Goal: Transaction & Acquisition: Purchase product/service

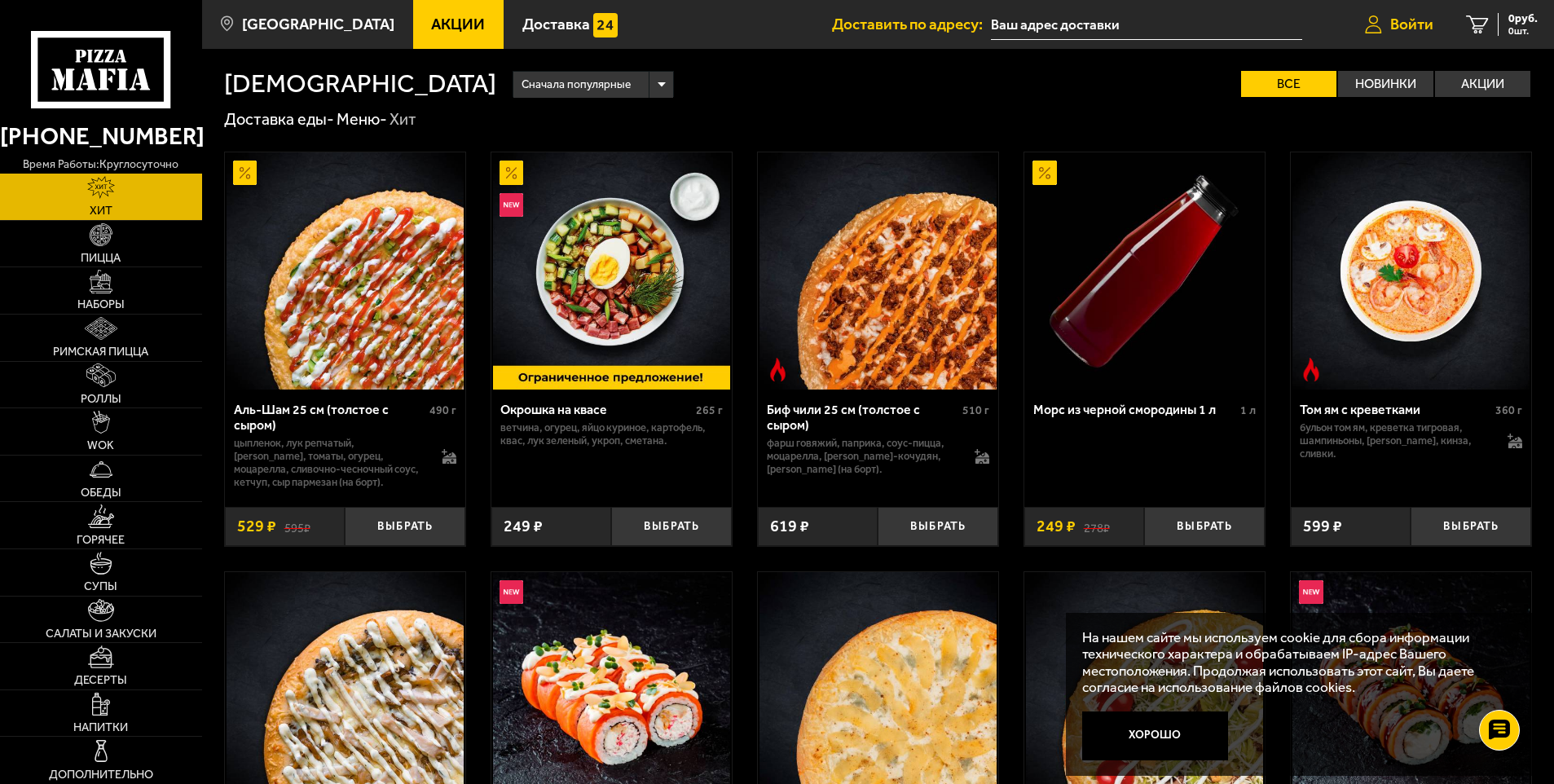
click at [1390, 22] on span "Войти" at bounding box center [1411, 24] width 43 height 15
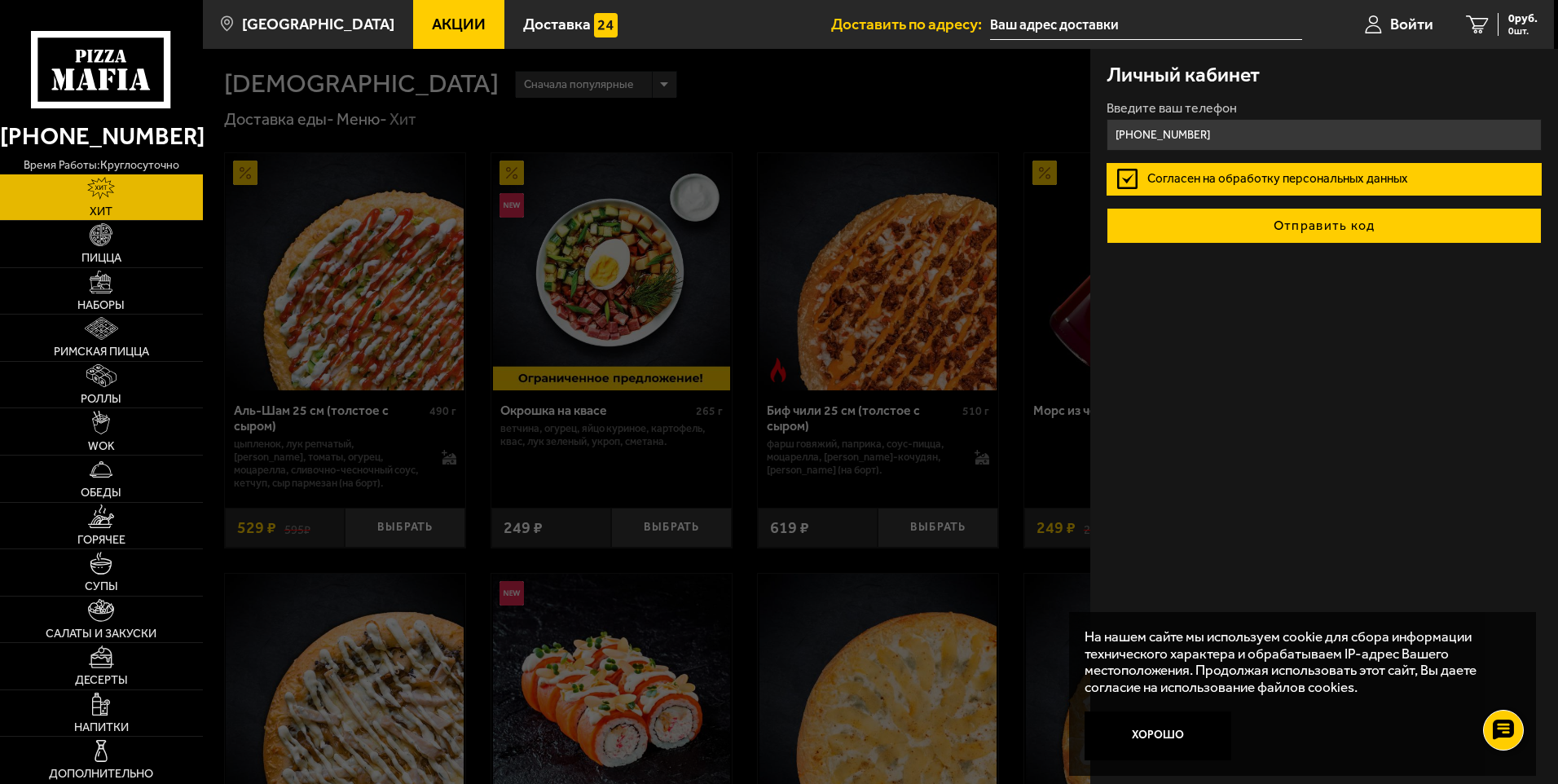
type input "[PHONE_NUMBER]"
click at [1296, 225] on button "Отправить код" at bounding box center [1324, 225] width 435 height 36
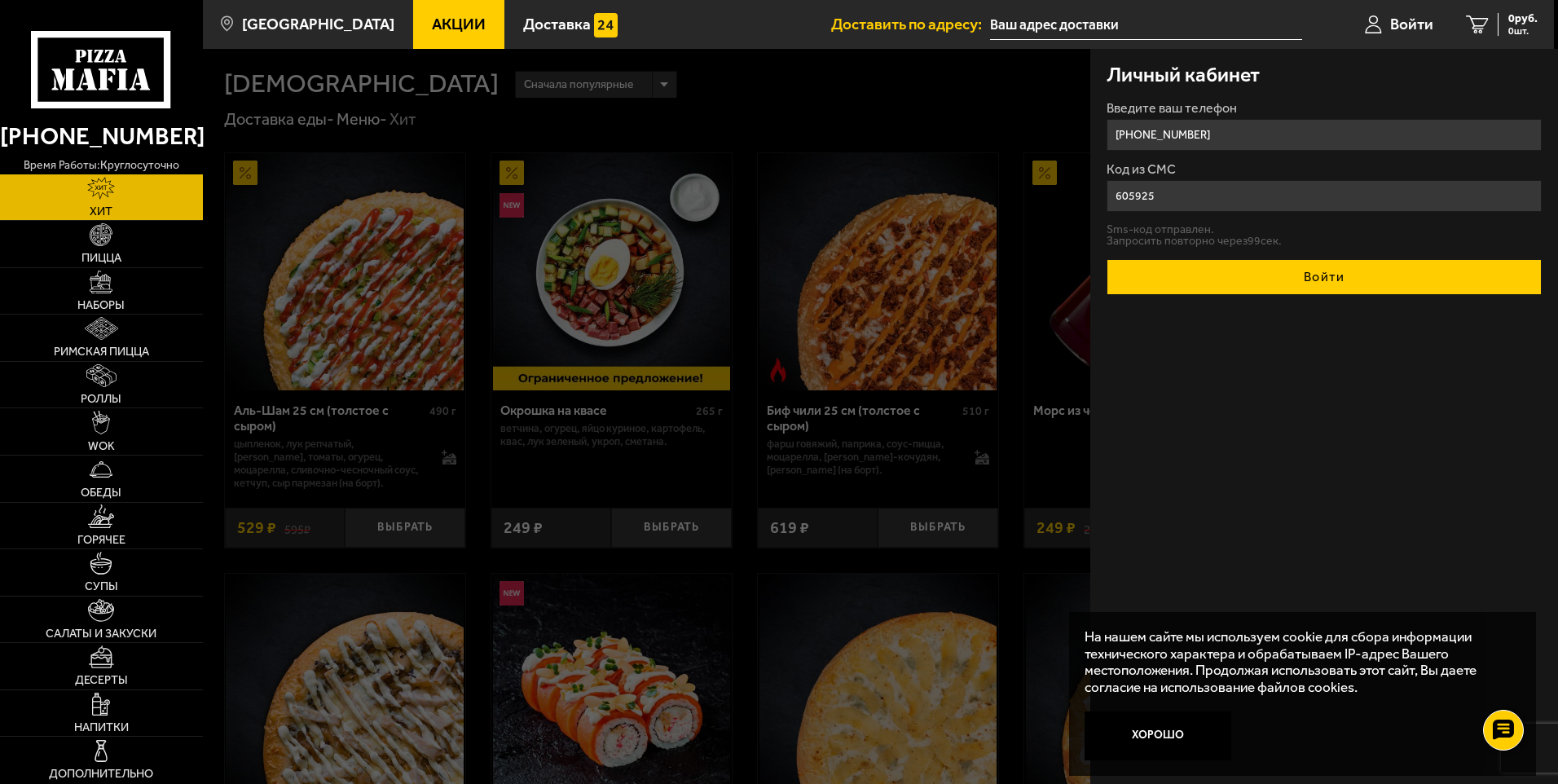
type input "605925"
click at [1289, 267] on button "Войти" at bounding box center [1324, 276] width 435 height 36
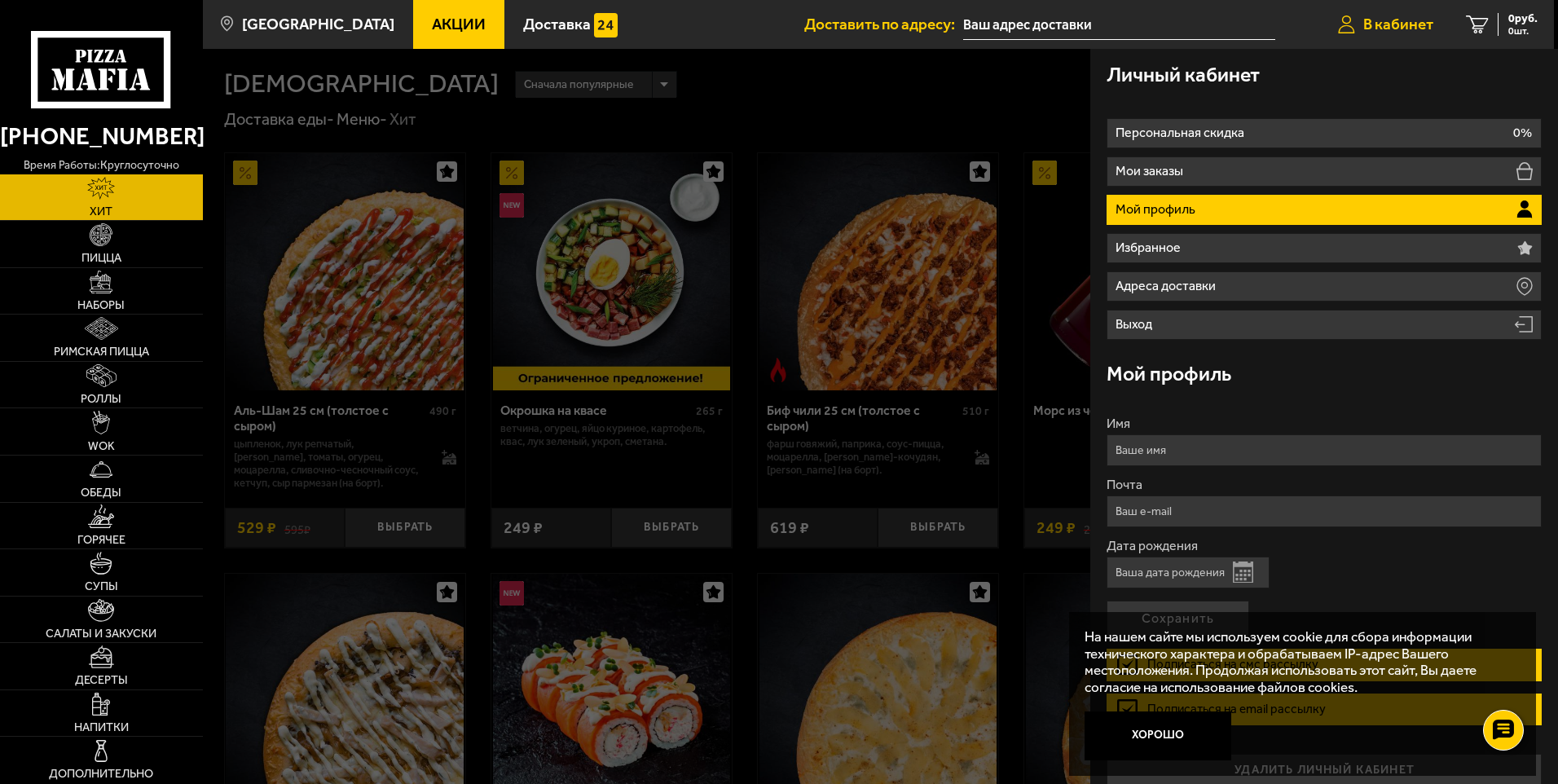
click at [1397, 27] on span "В кабинет" at bounding box center [1397, 24] width 70 height 15
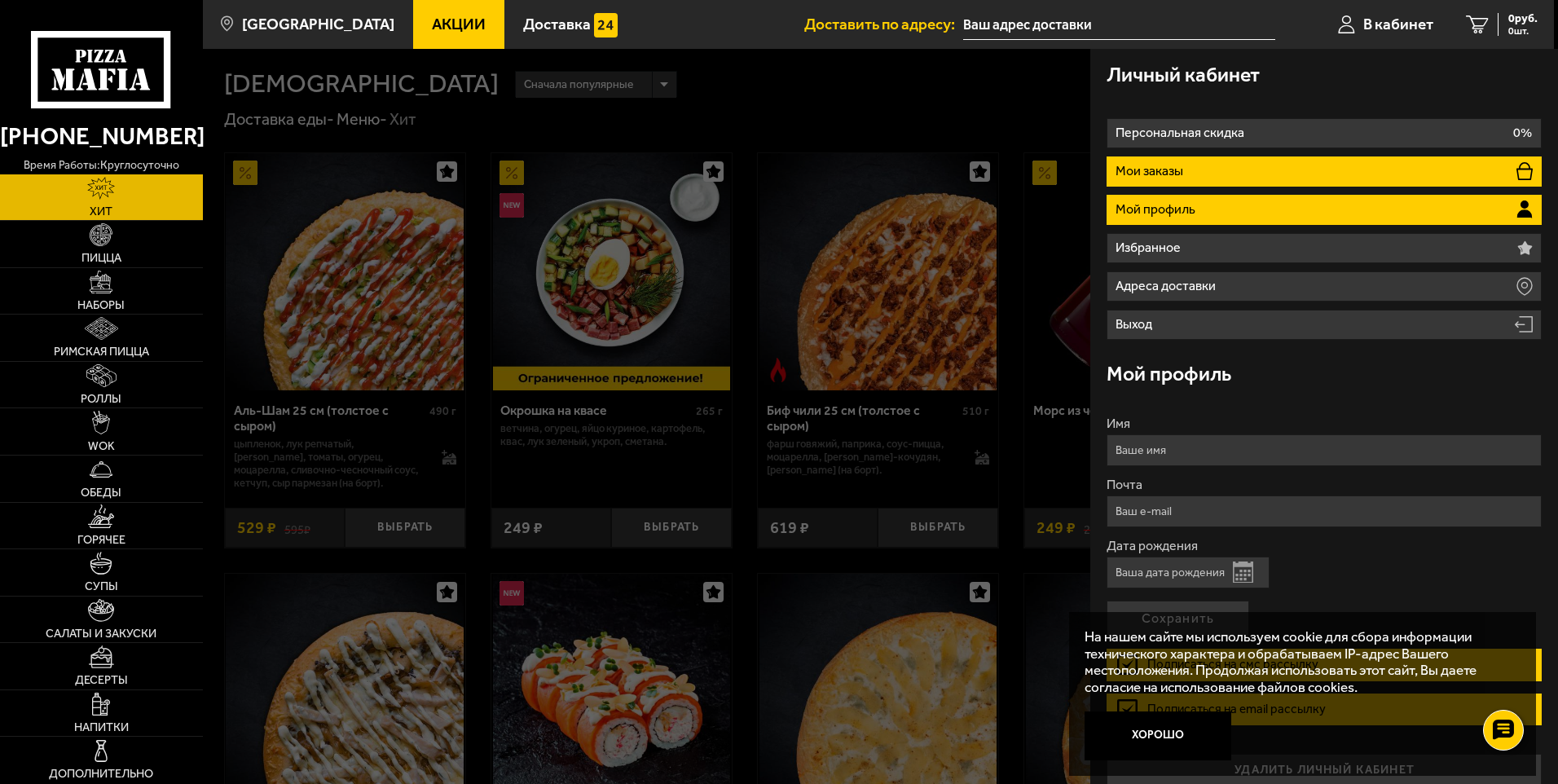
click at [1220, 170] on li "Мои заказы" at bounding box center [1324, 171] width 435 height 30
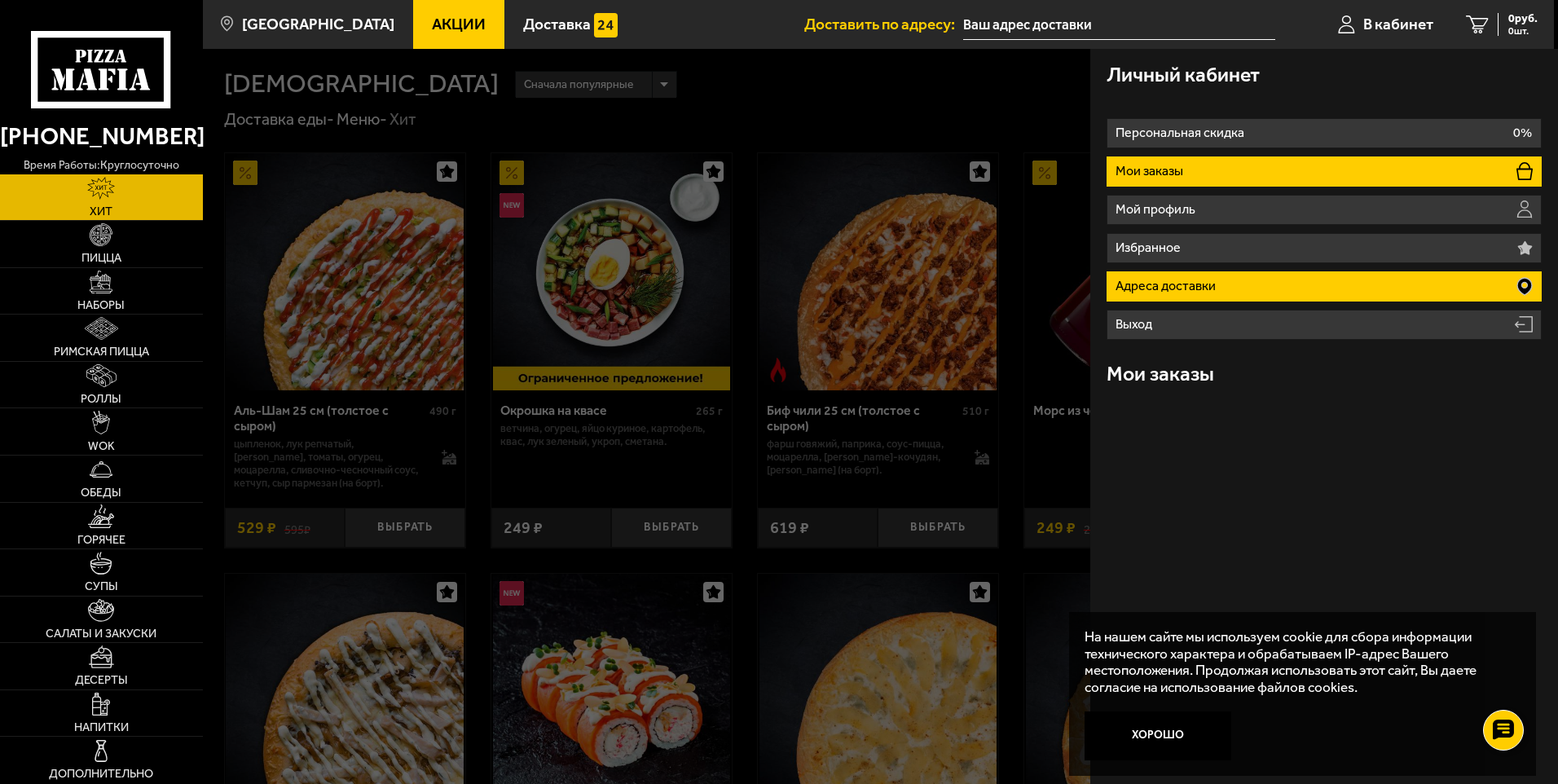
click at [1166, 286] on p "Адреса доставки" at bounding box center [1167, 287] width 104 height 13
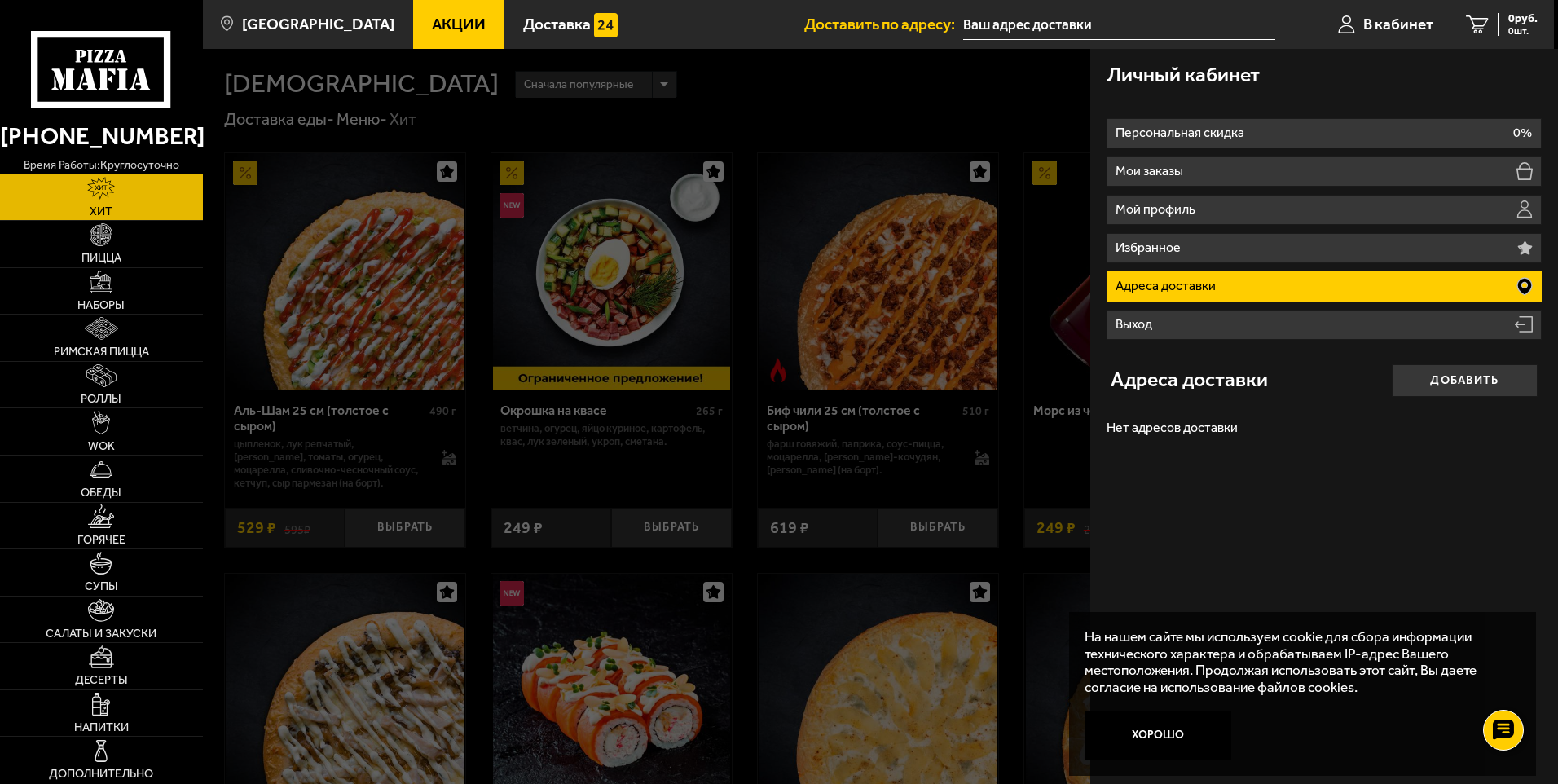
click at [1142, 315] on li "Выход" at bounding box center [1324, 324] width 435 height 30
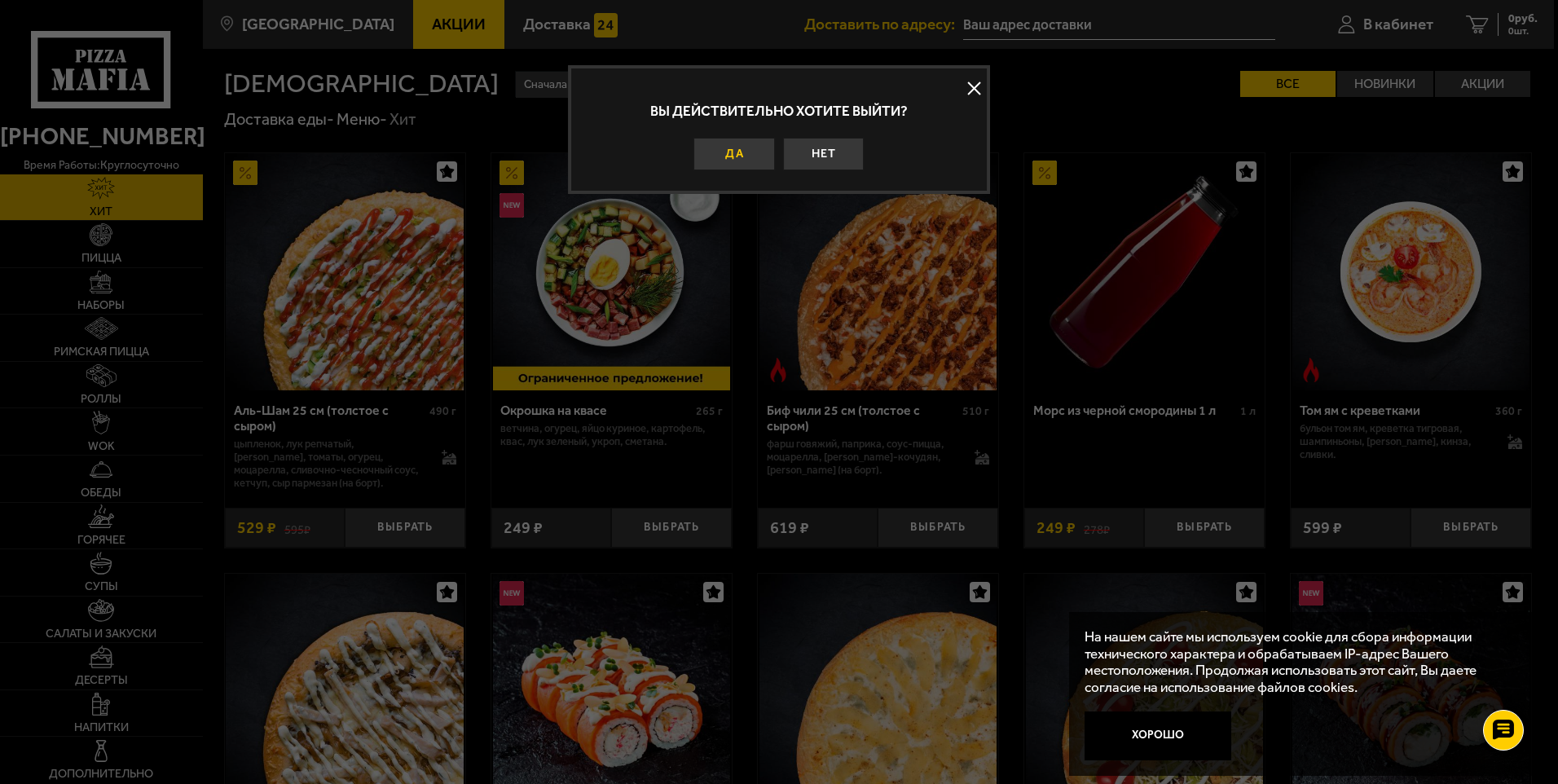
click at [751, 147] on button "Да" at bounding box center [734, 154] width 82 height 33
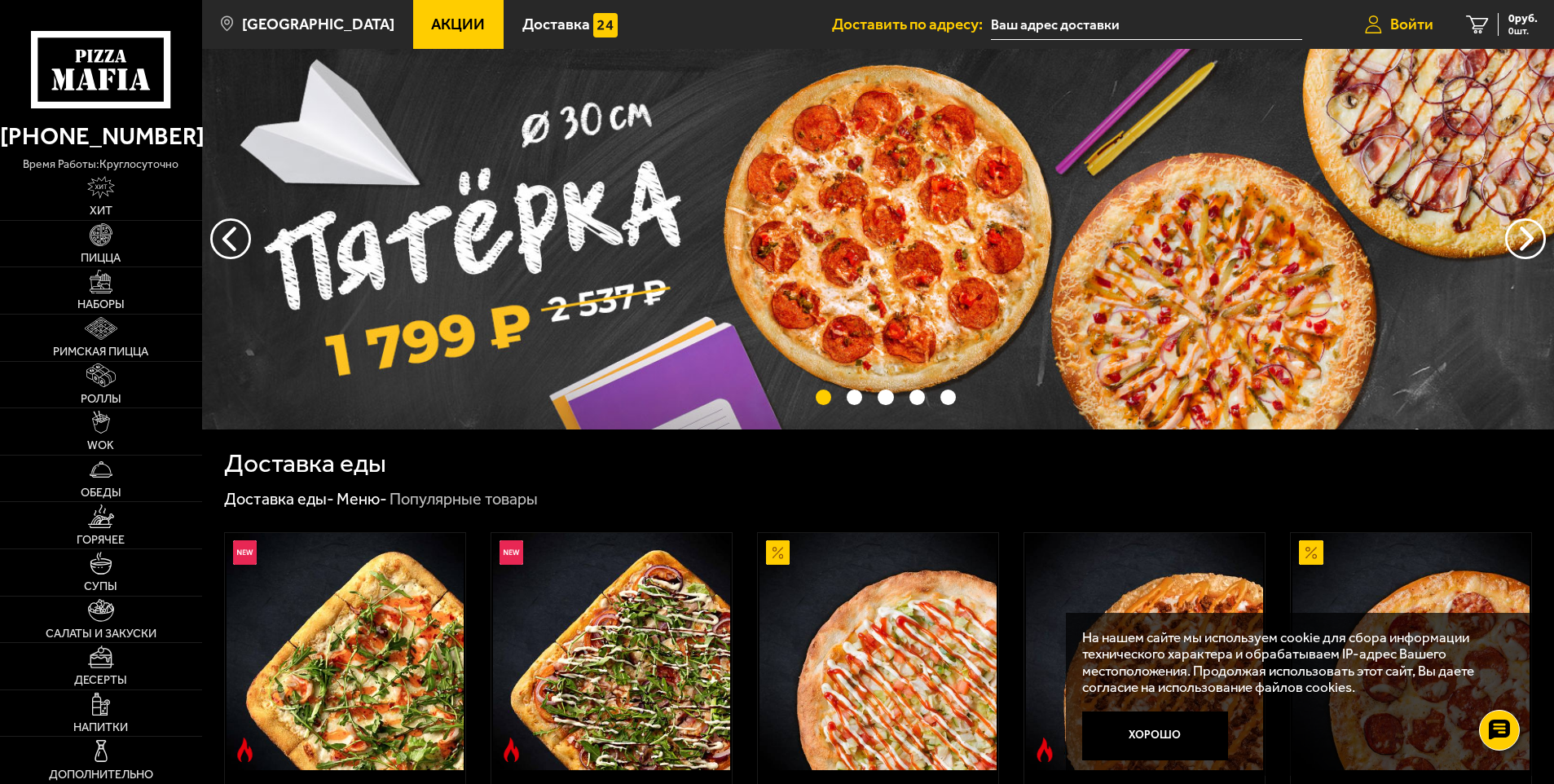
click at [1406, 19] on span "Войти" at bounding box center [1411, 24] width 43 height 15
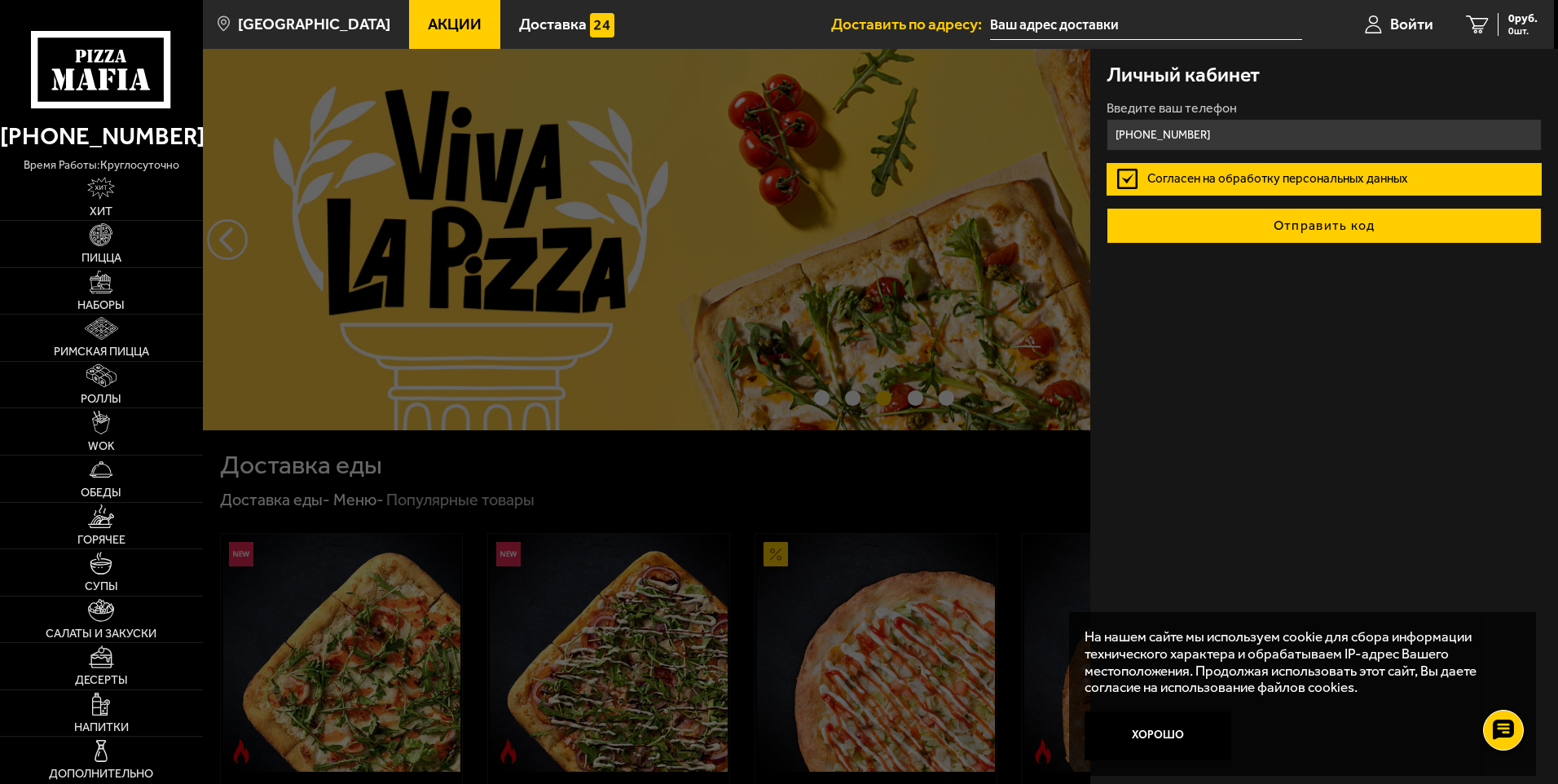
type input "[PHONE_NUMBER]"
click at [1307, 224] on button "Отправить код" at bounding box center [1324, 225] width 435 height 36
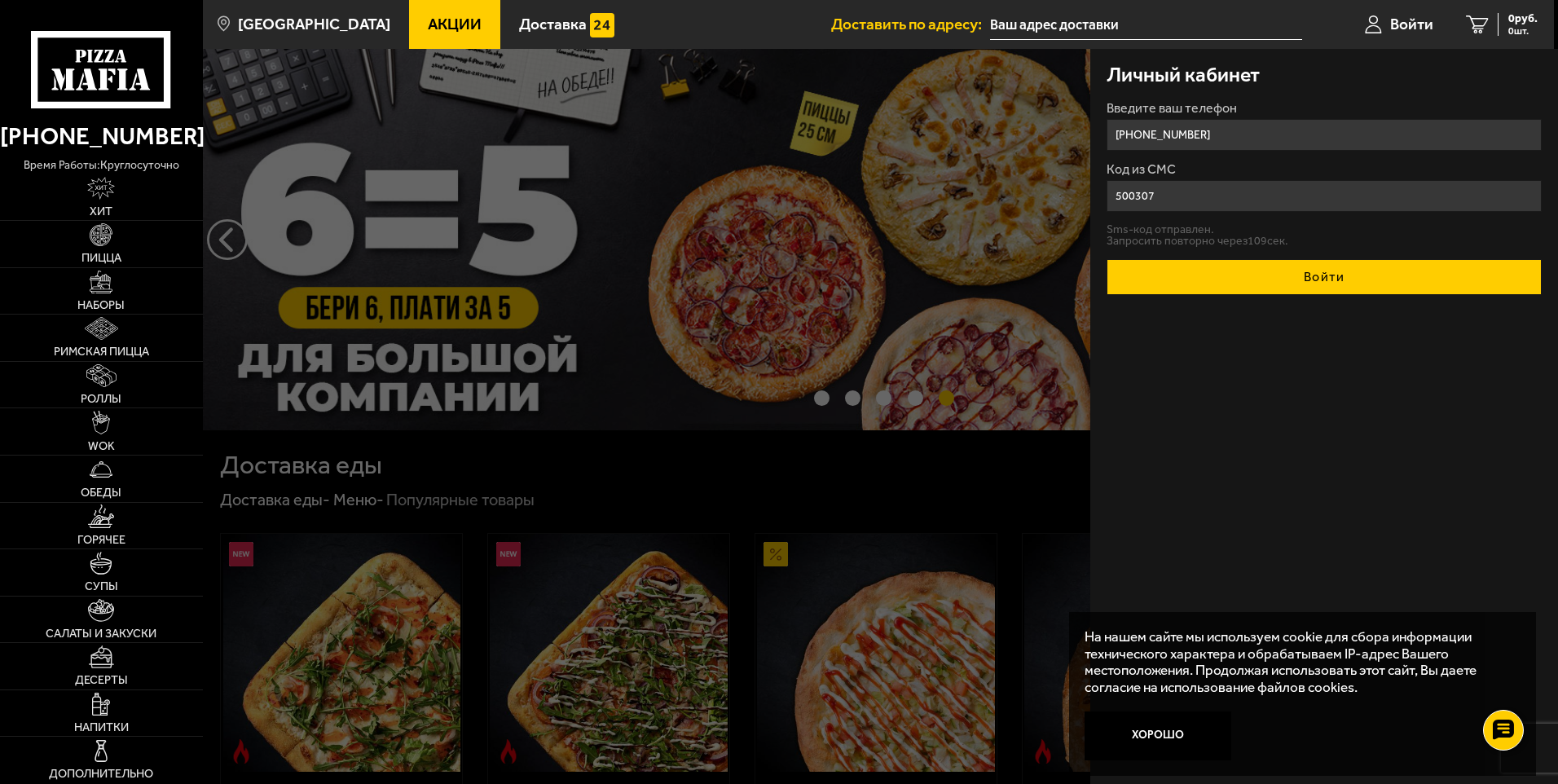
type input "500307"
click at [1331, 270] on button "Войти" at bounding box center [1324, 276] width 435 height 36
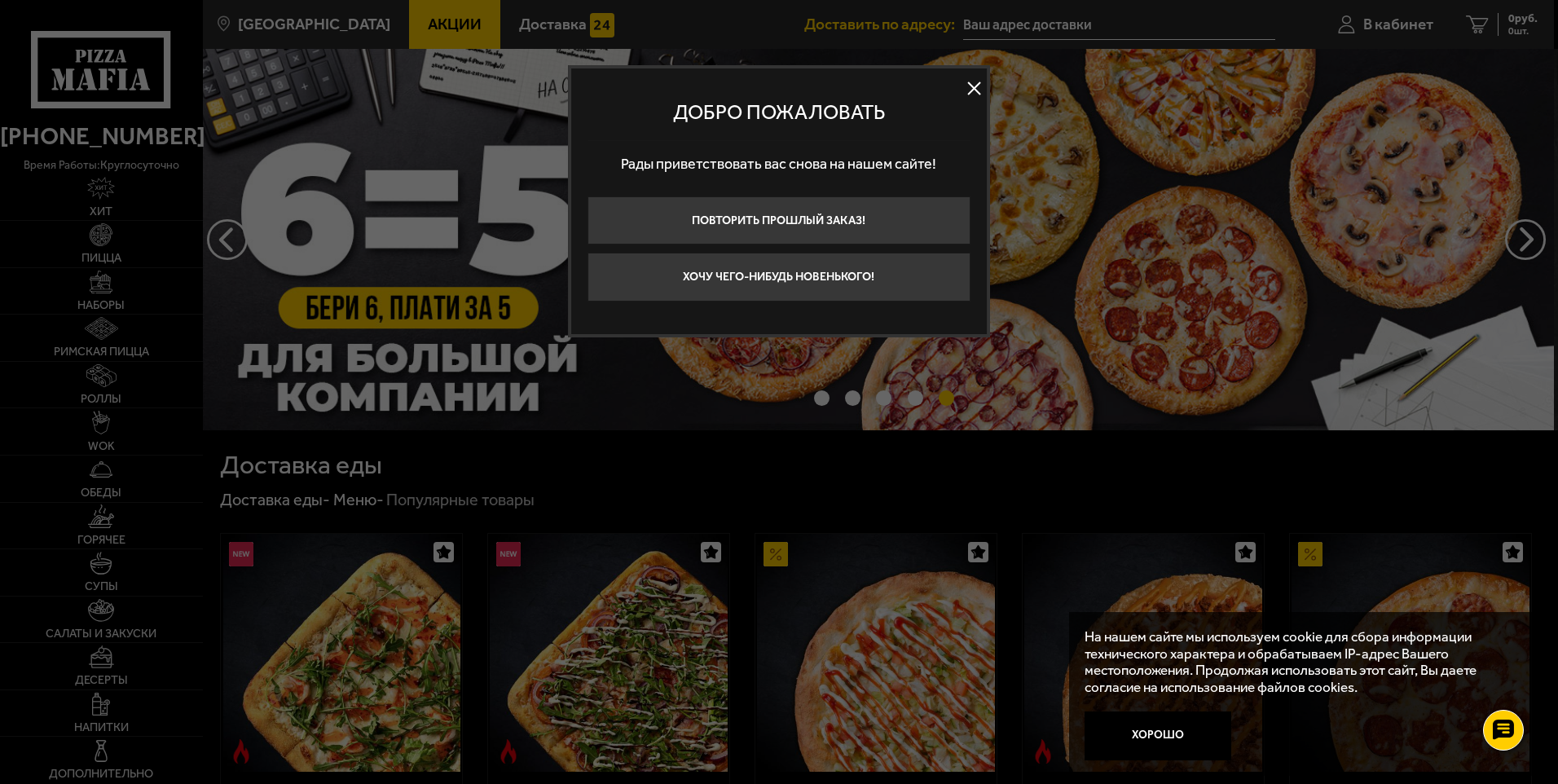
click at [975, 88] on button at bounding box center [974, 88] width 24 height 24
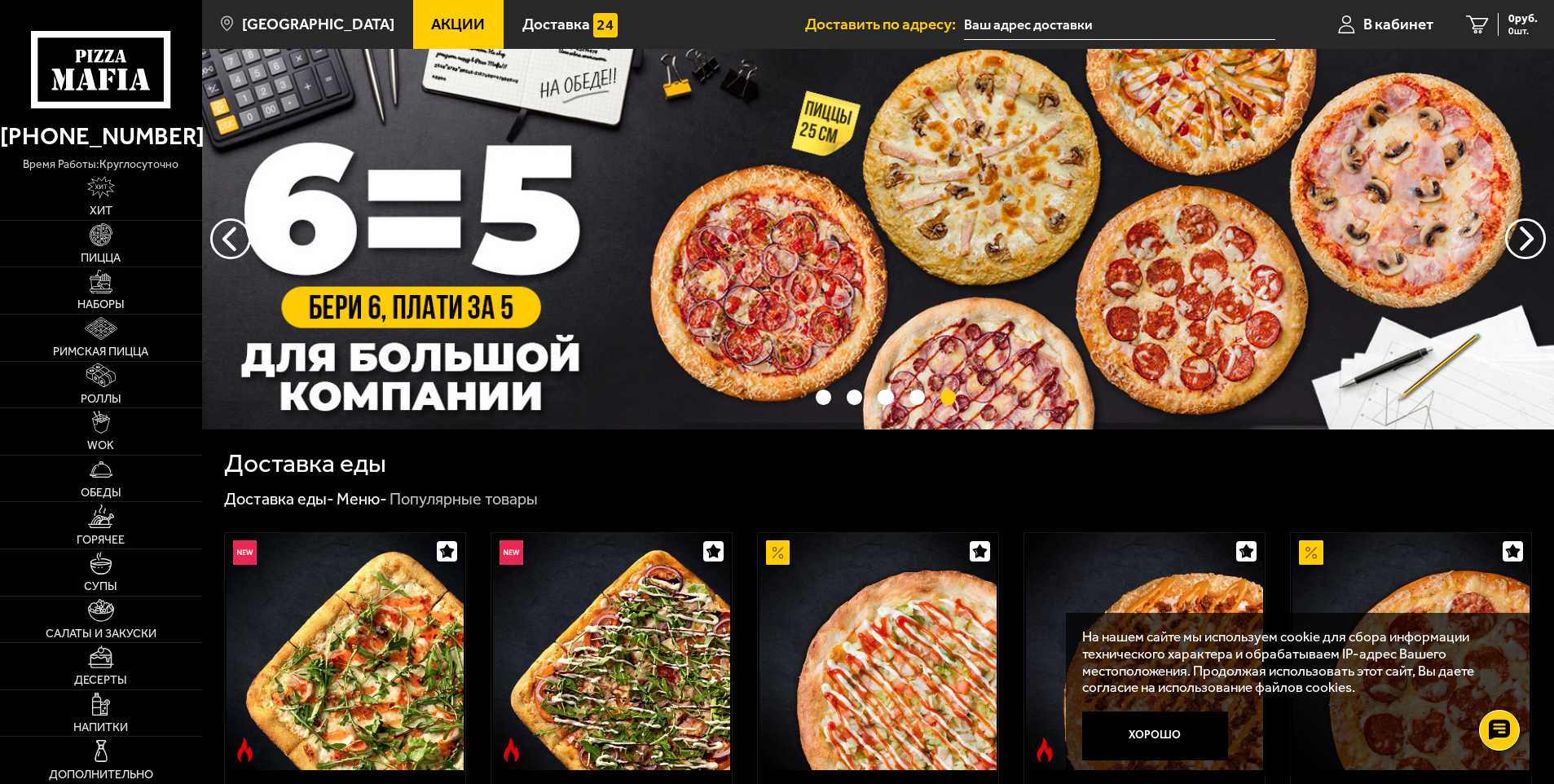
click at [1036, 24] on input "text" at bounding box center [1119, 25] width 310 height 30
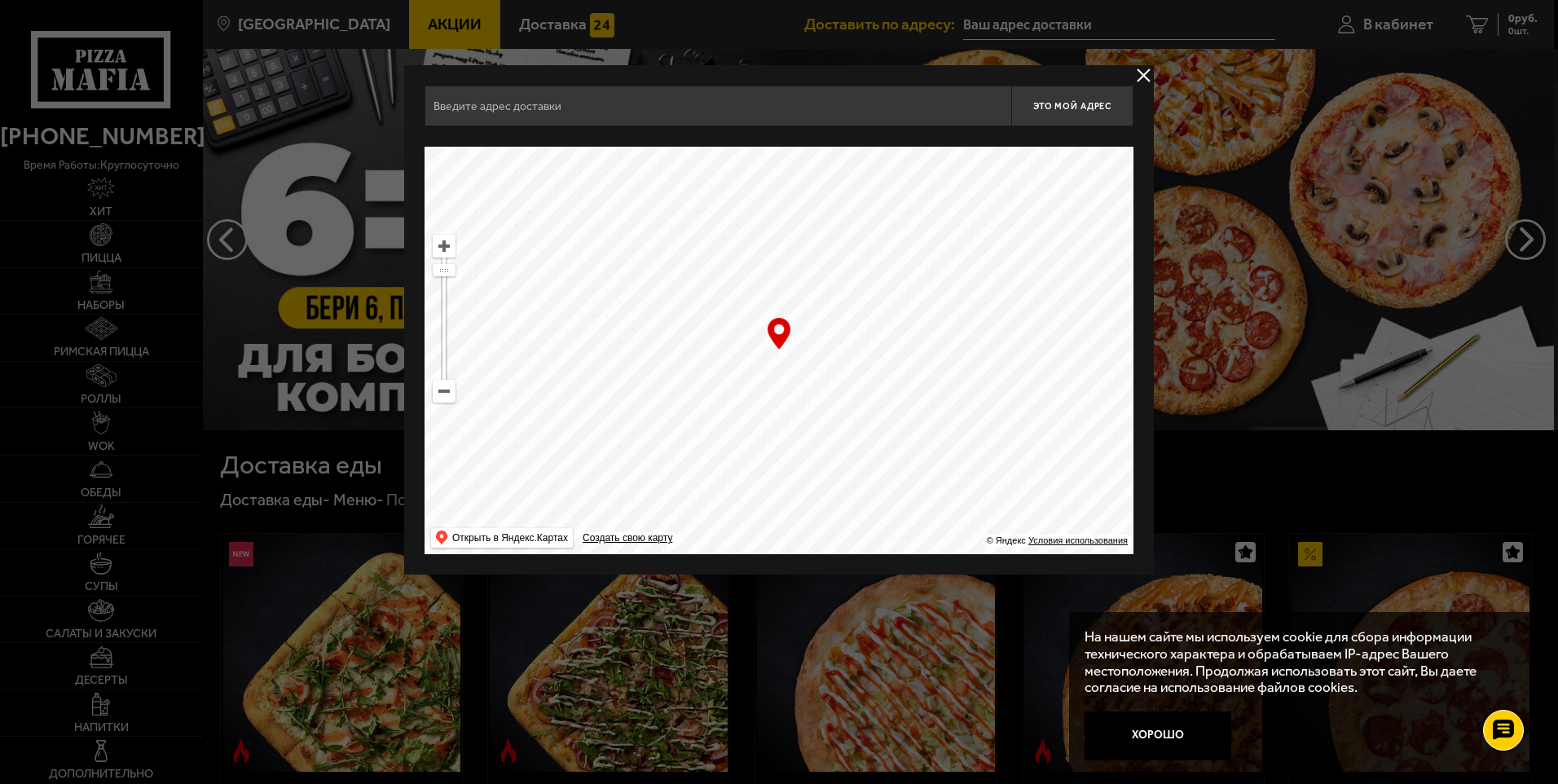
click at [1147, 69] on button "delivery type" at bounding box center [1144, 76] width 20 height 20
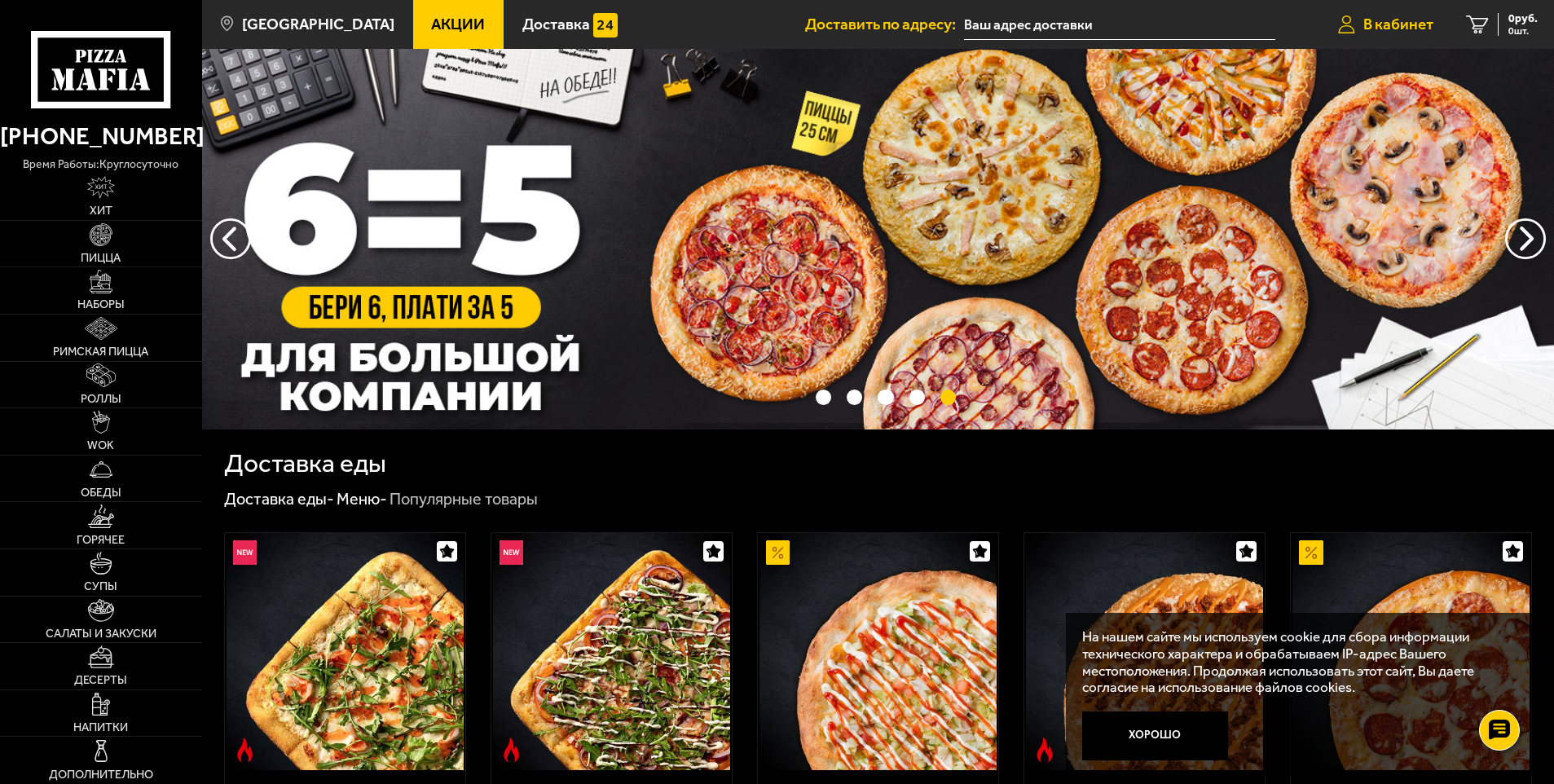
click at [1400, 16] on span "В кабинет" at bounding box center [1398, 24] width 70 height 15
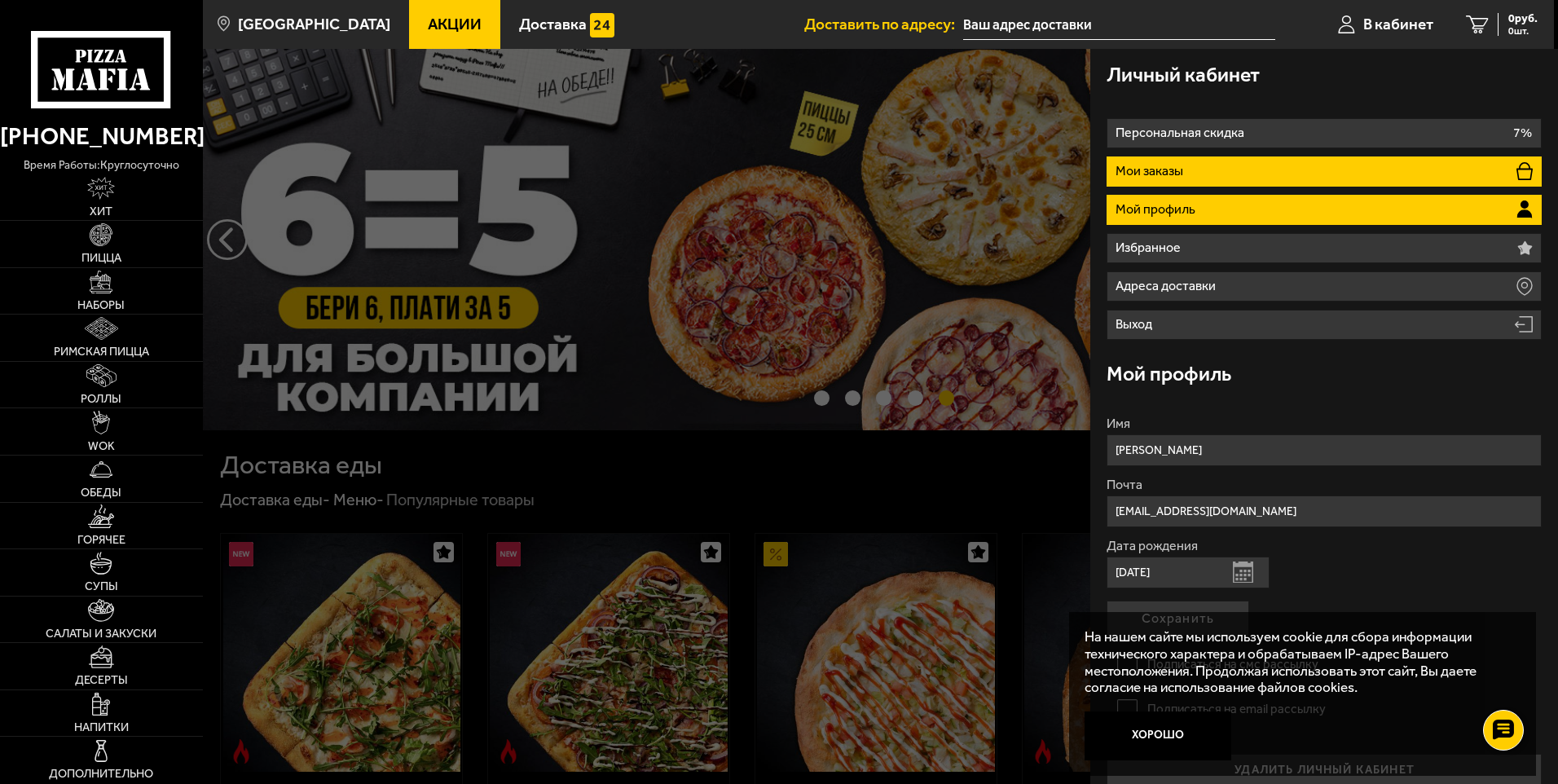
click at [1190, 170] on li "Мои заказы" at bounding box center [1324, 171] width 435 height 30
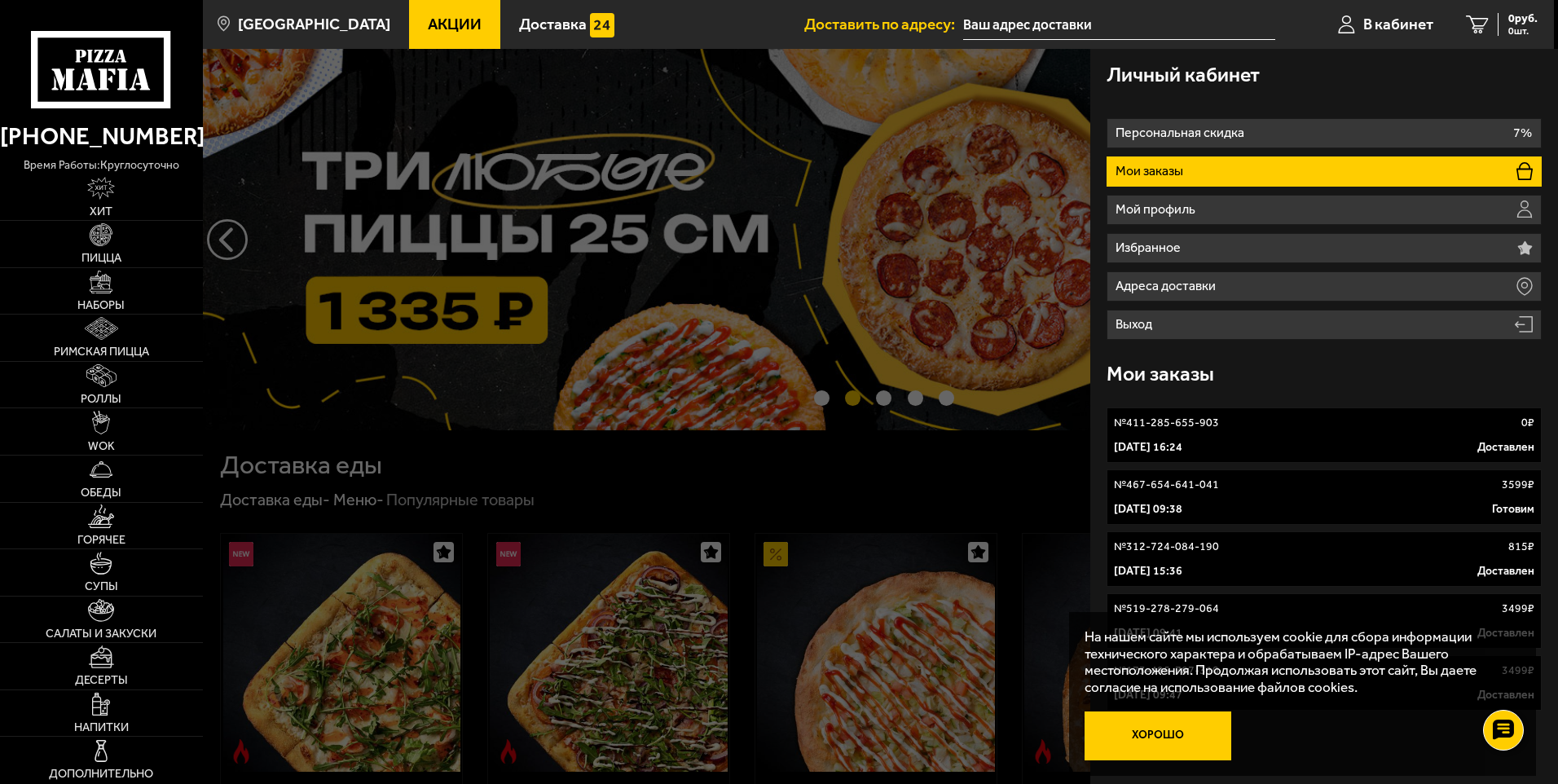
click at [1175, 733] on button "Хорошо" at bounding box center [1158, 735] width 146 height 49
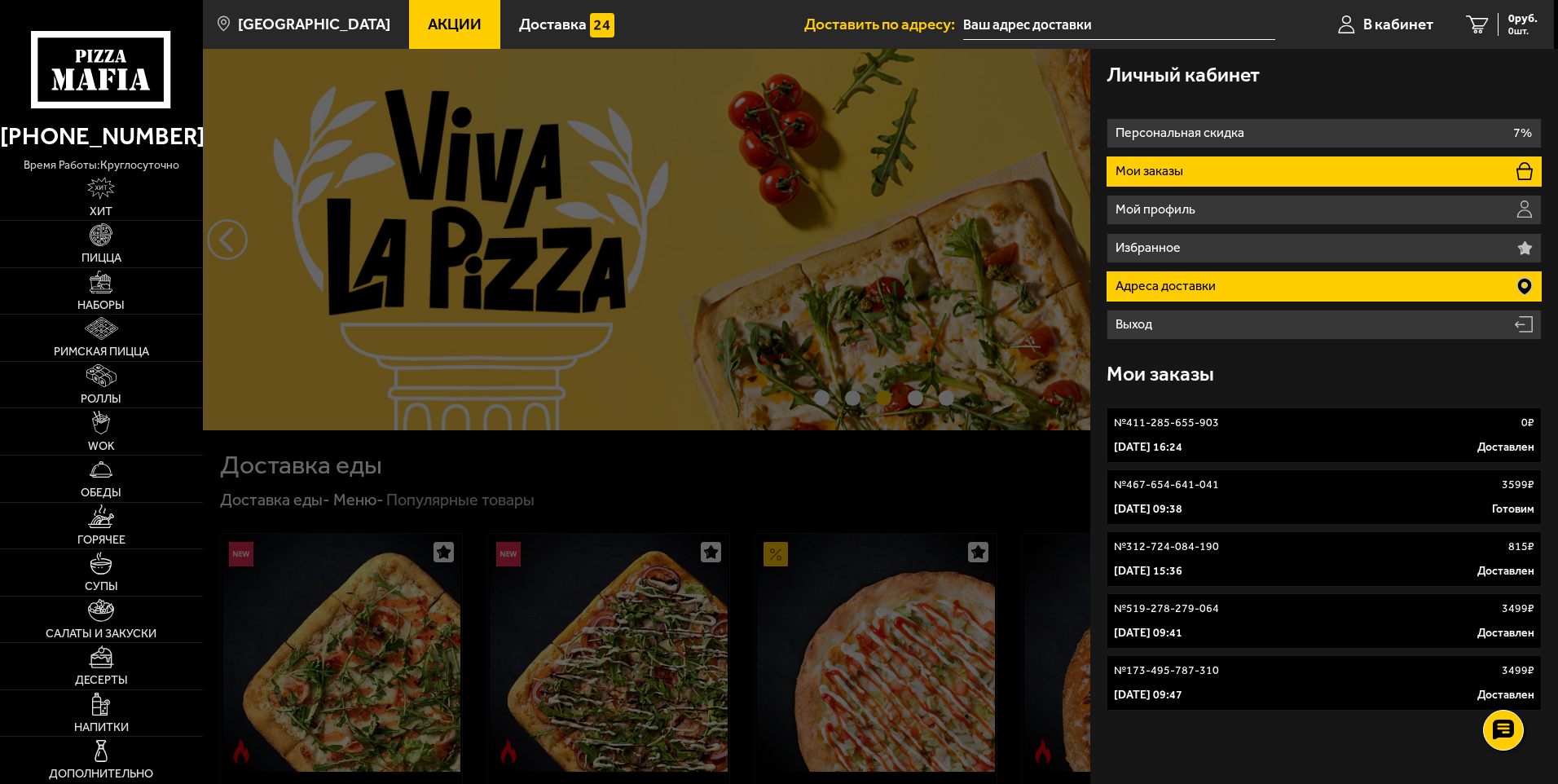
click at [1197, 284] on p "Адреса доставки" at bounding box center [1167, 287] width 104 height 13
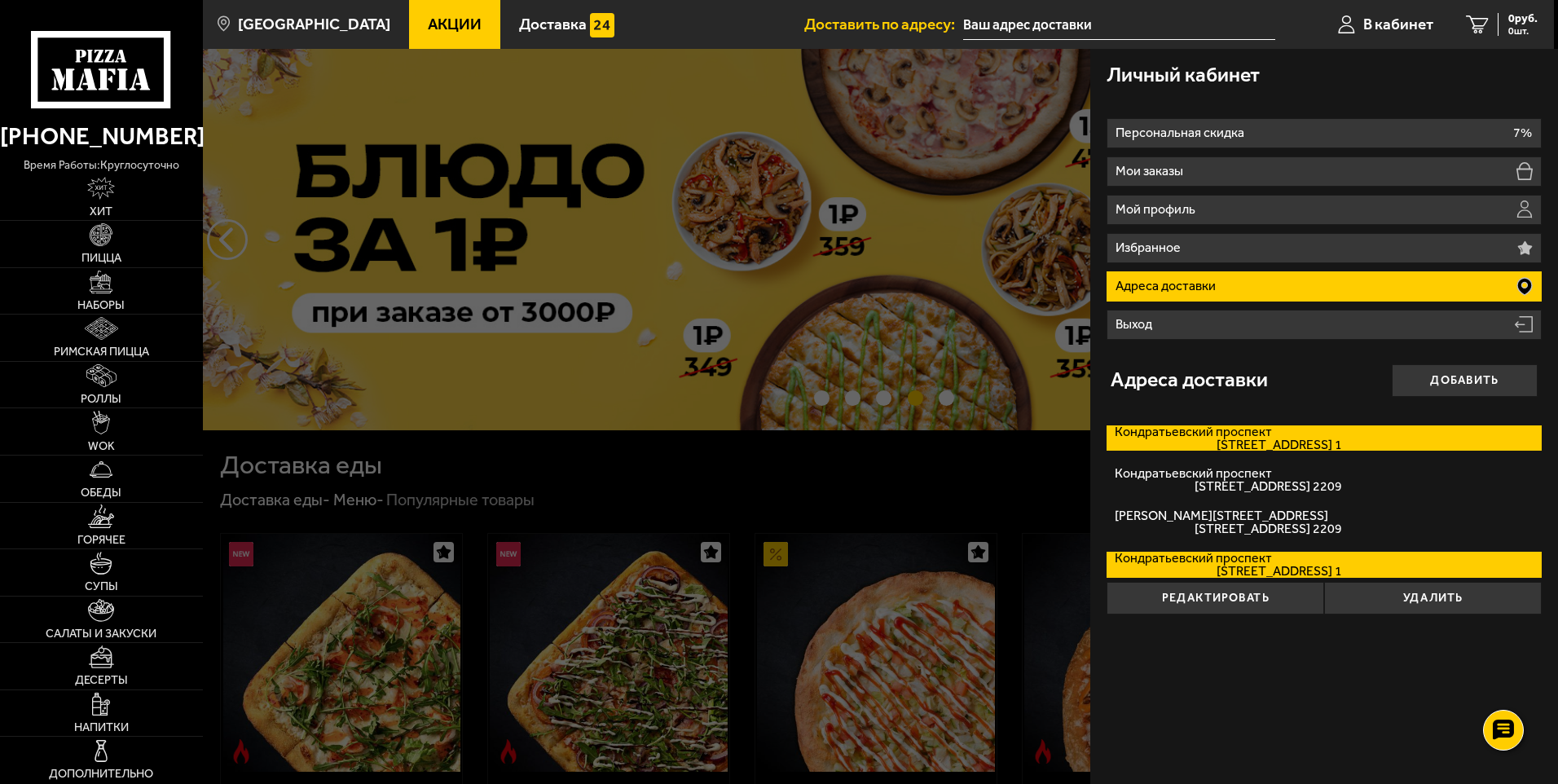
click at [1228, 434] on label "[STREET_ADDRESS] 1" at bounding box center [1324, 438] width 435 height 26
click at [0, 0] on input "[STREET_ADDRESS] 1" at bounding box center [0, 0] width 0 height 0
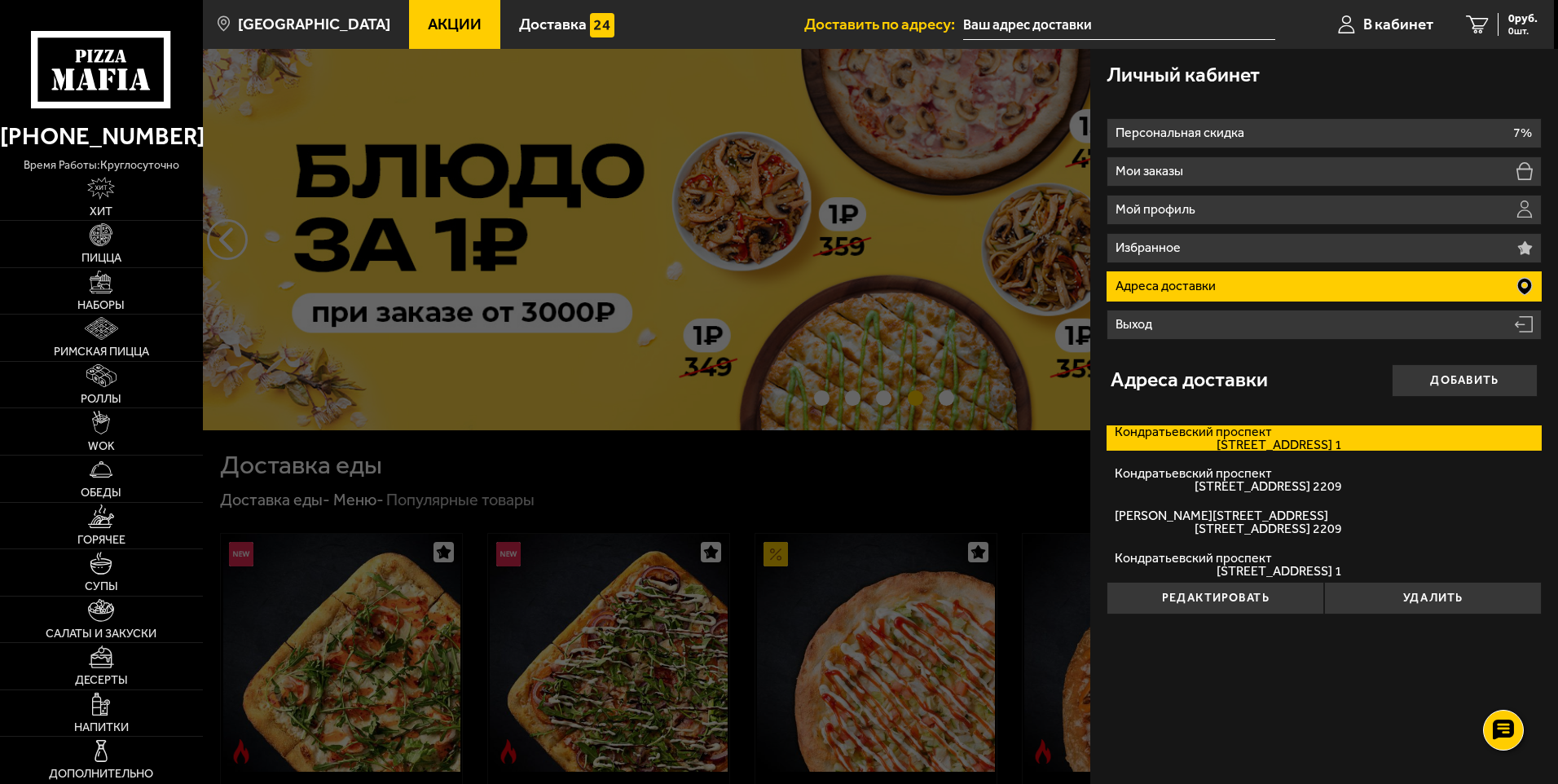
type input "[STREET_ADDRESS]"
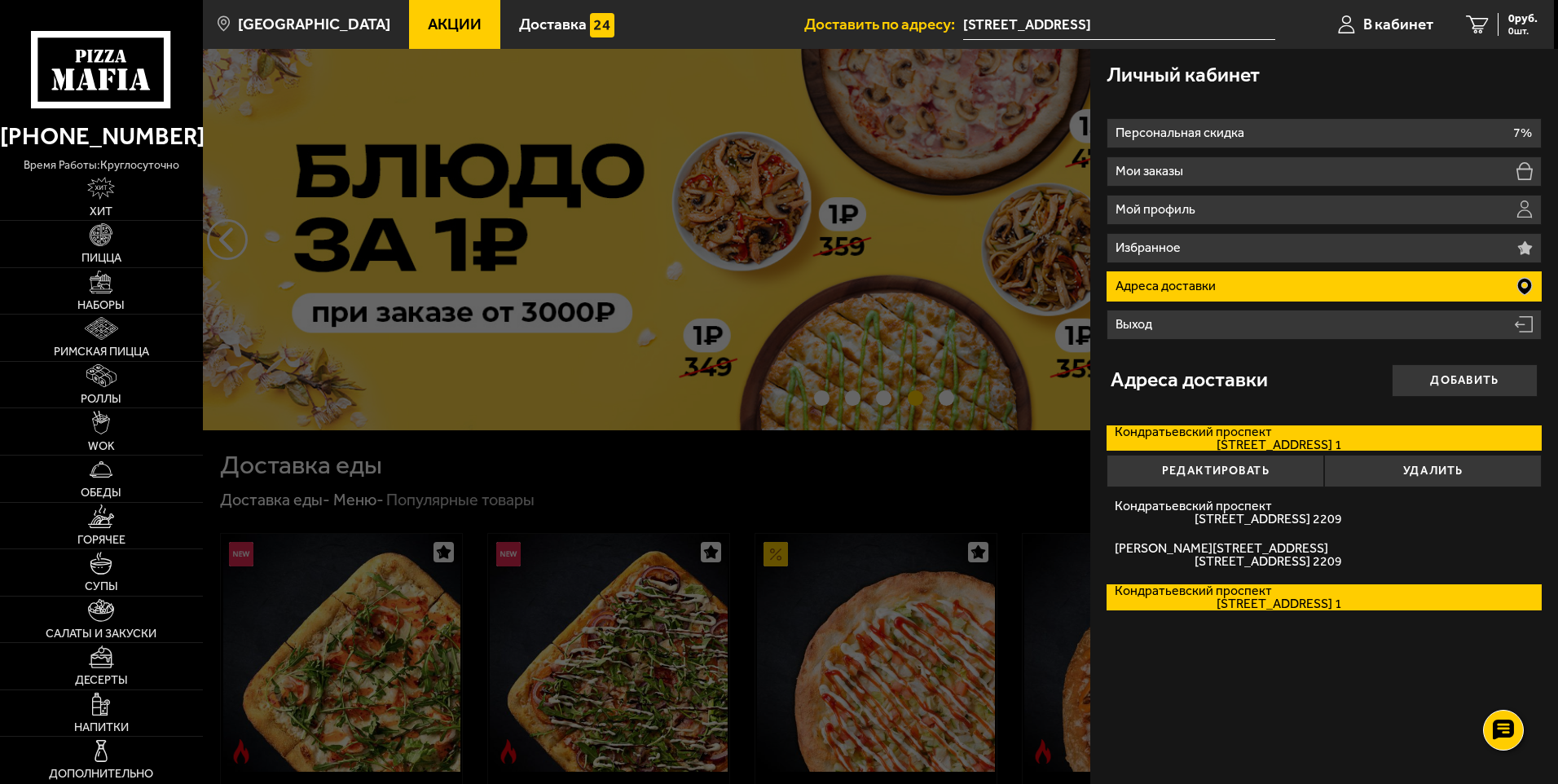
click at [1265, 597] on span "[STREET_ADDRESS] 1" at bounding box center [1228, 604] width 228 height 13
click at [0, 0] on input "[STREET_ADDRESS] 1" at bounding box center [0, 0] width 0 height 0
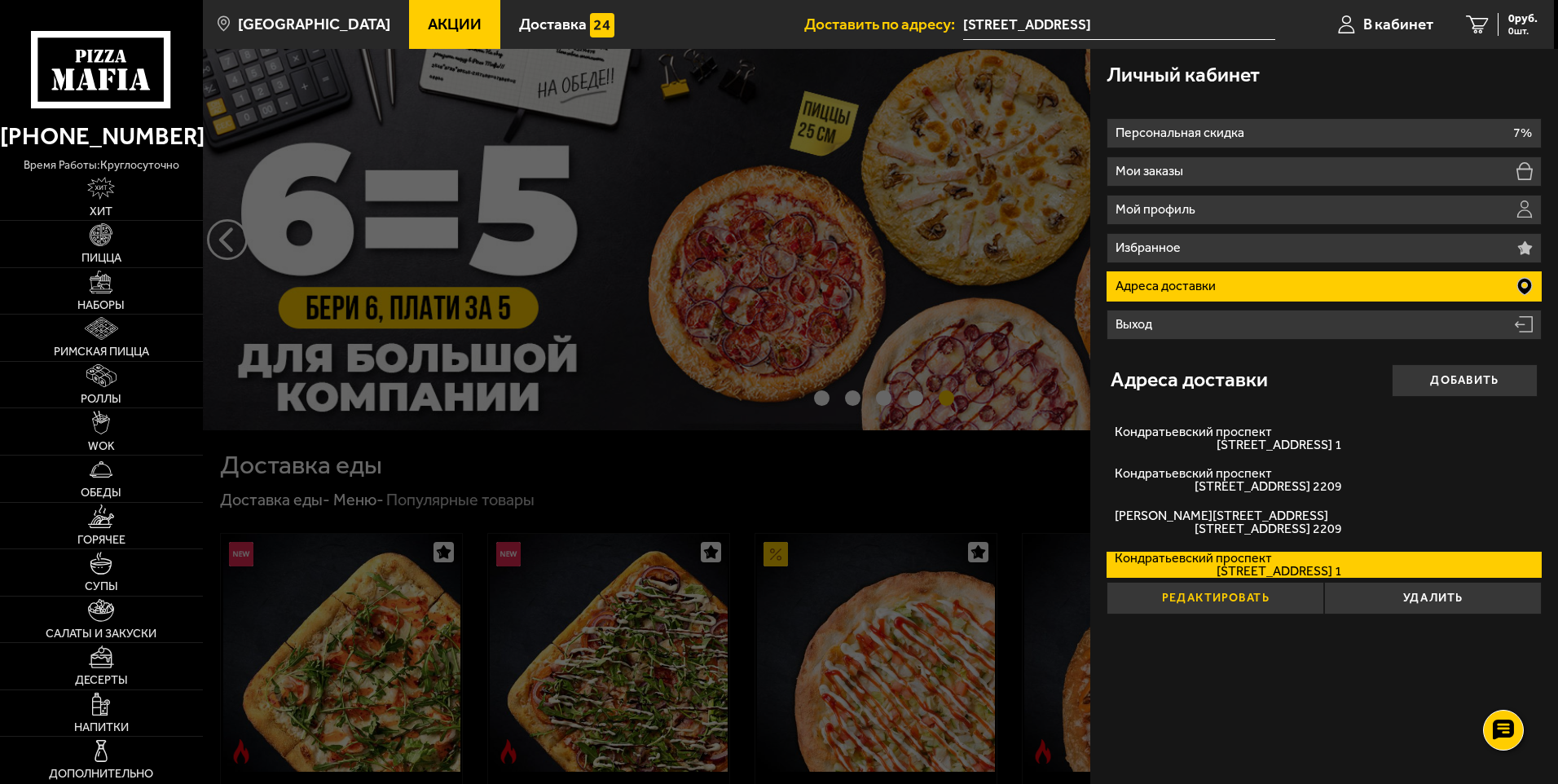
click at [1234, 595] on button "Редактировать" at bounding box center [1215, 597] width 218 height 33
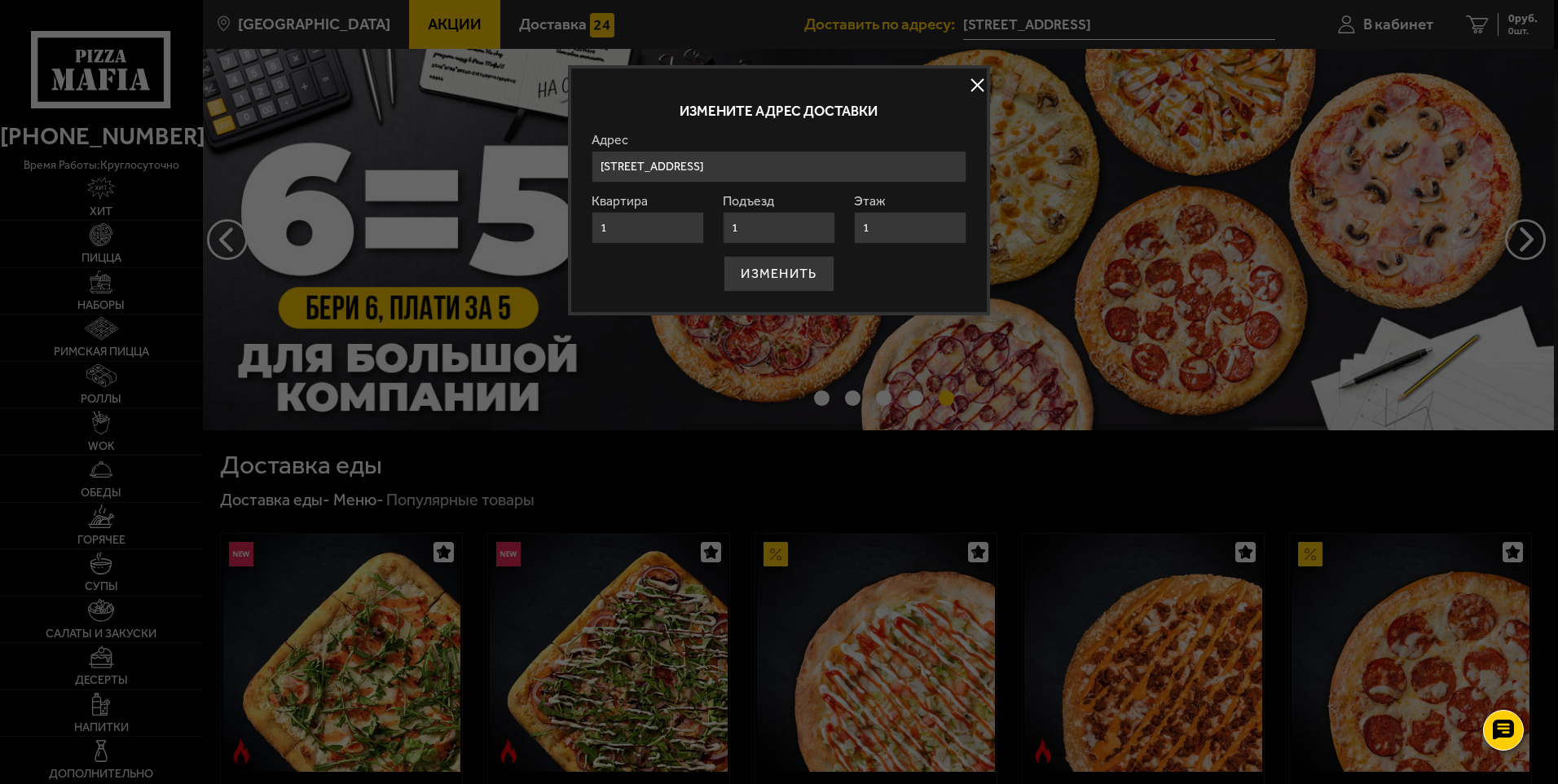
click at [979, 82] on button at bounding box center [977, 85] width 24 height 24
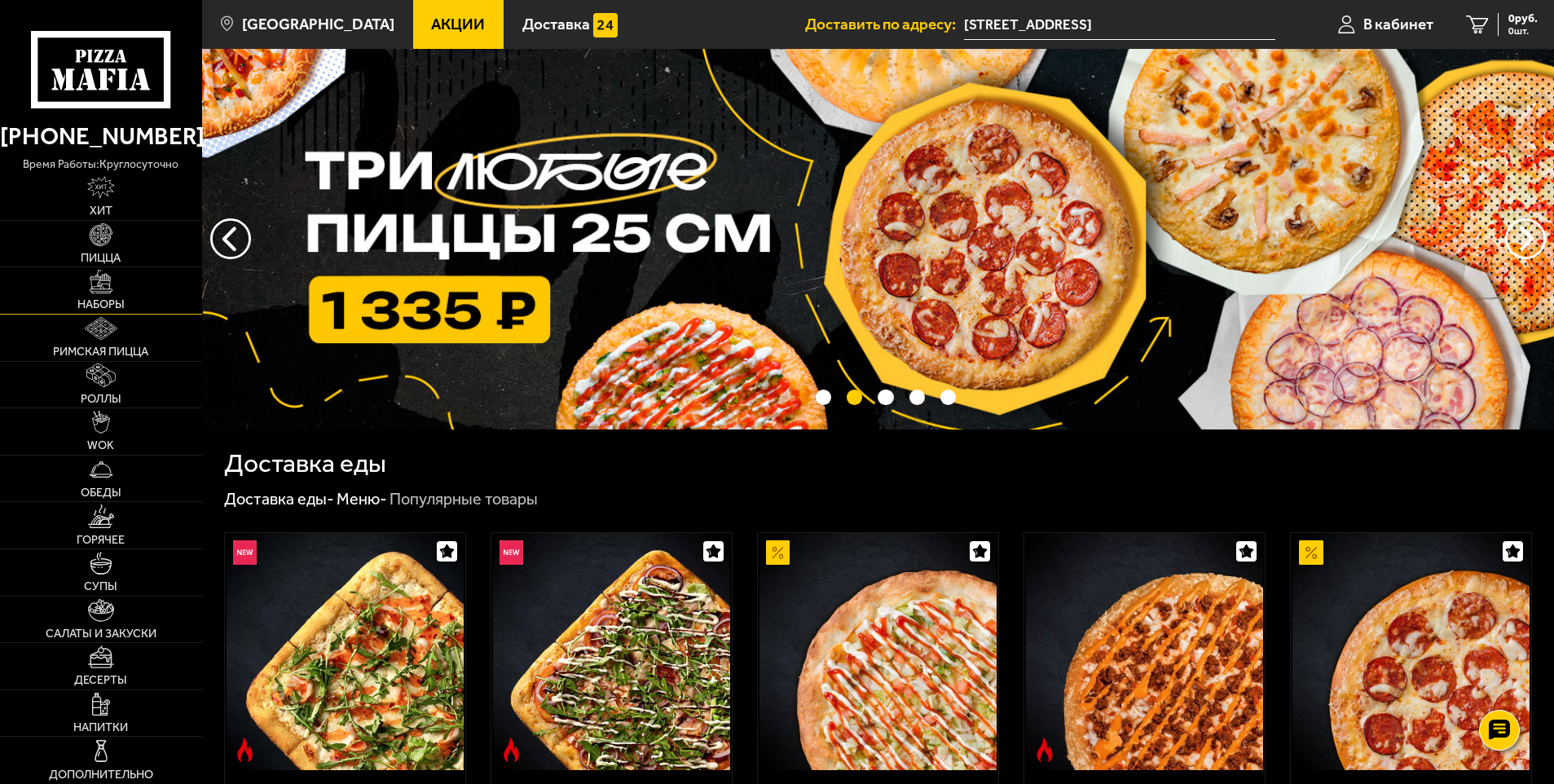
click at [103, 291] on img at bounding box center [101, 281] width 23 height 23
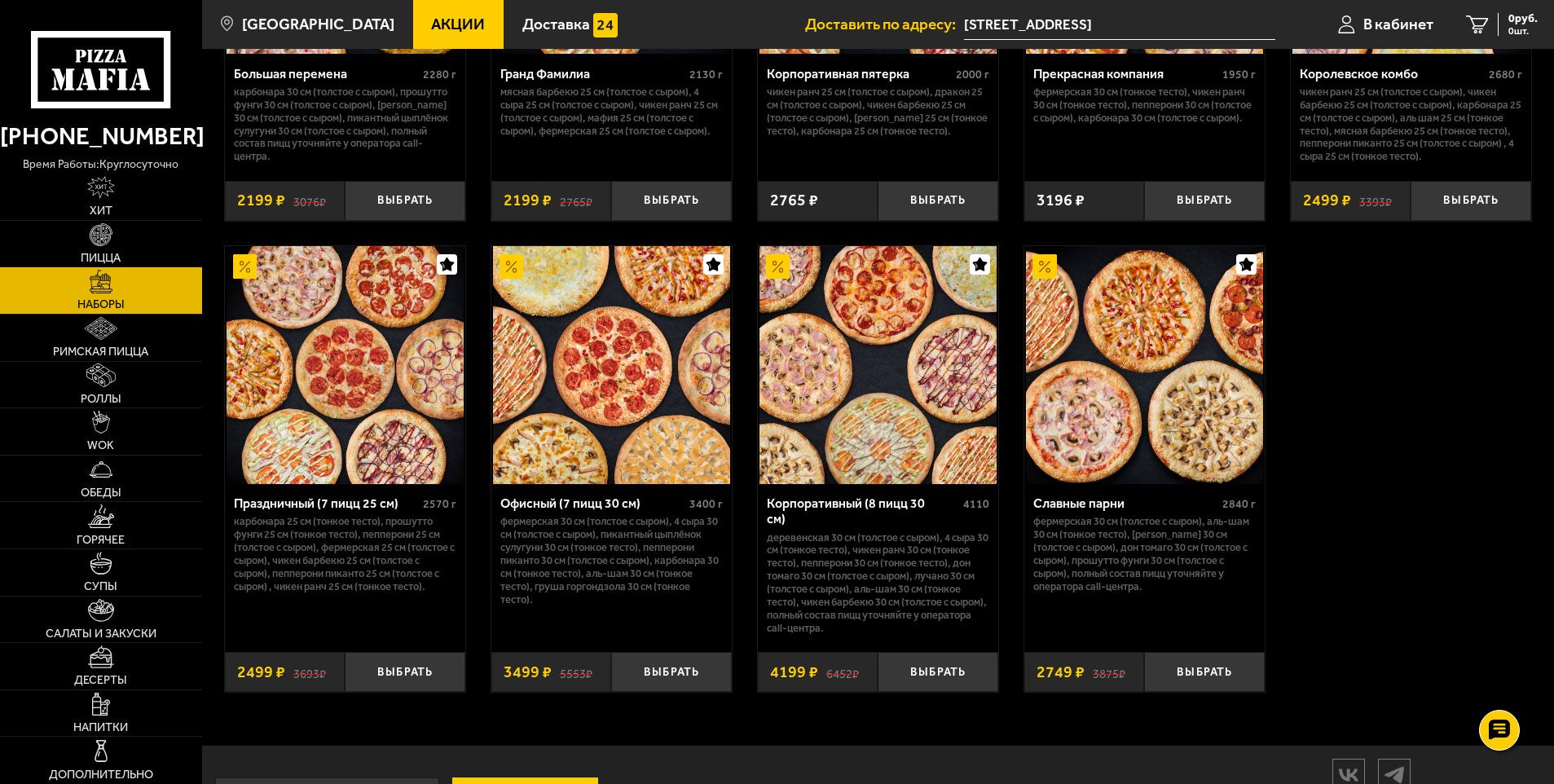
scroll to position [2444, 0]
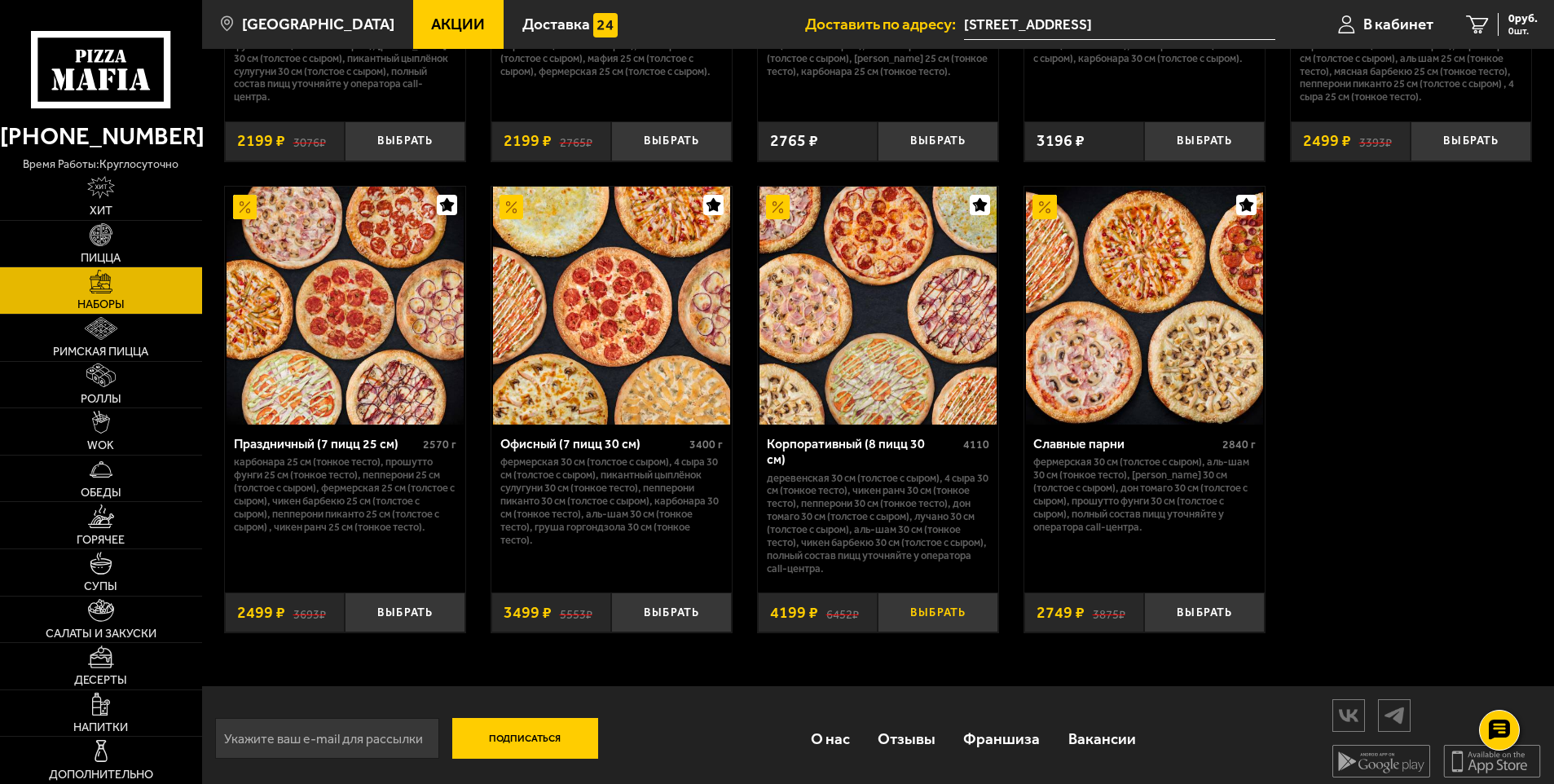
click at [940, 603] on button "Выбрать" at bounding box center [938, 613] width 121 height 40
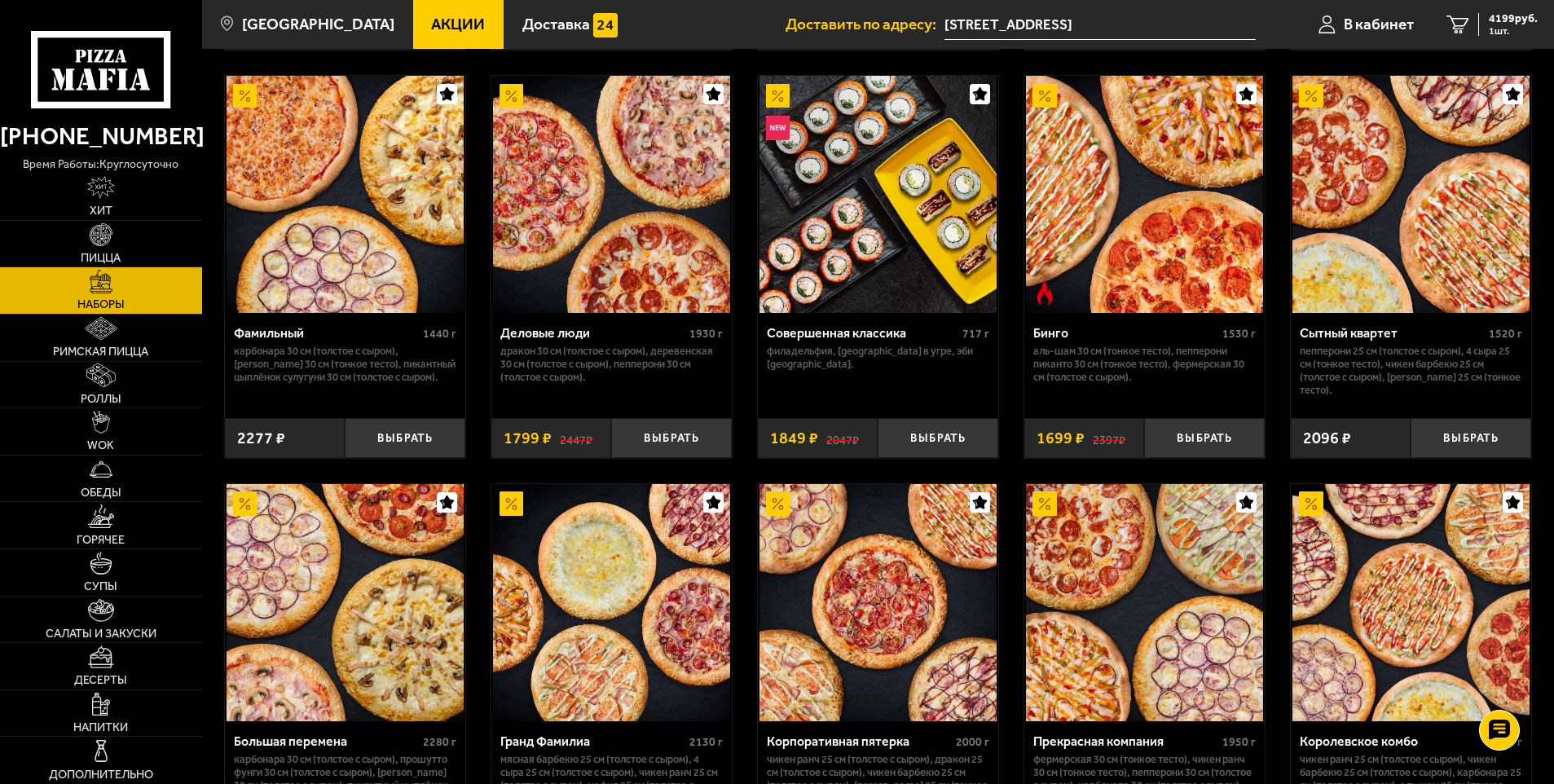
scroll to position [1711, 0]
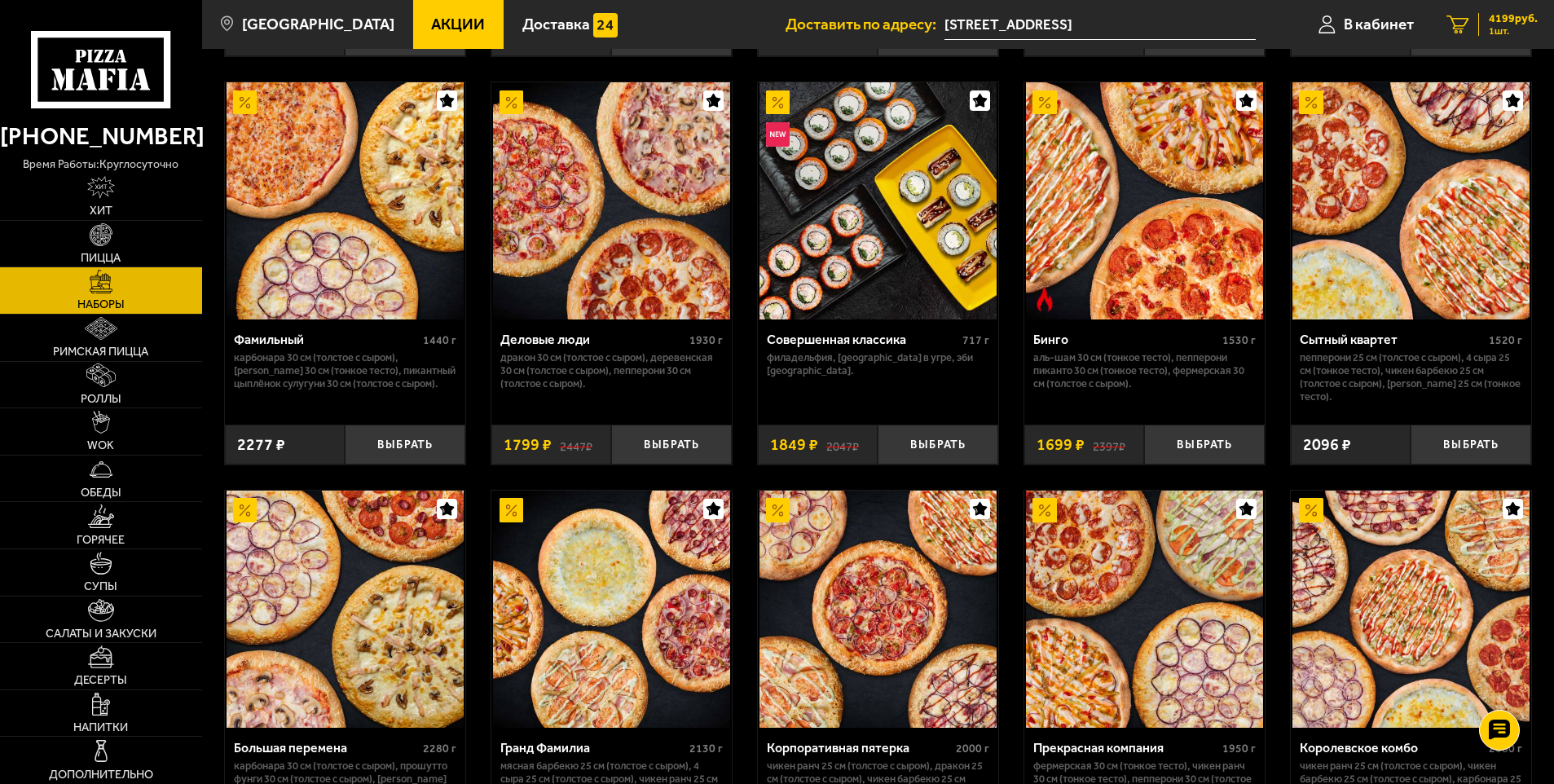
click at [1462, 20] on icon "1" at bounding box center [1457, 24] width 22 height 18
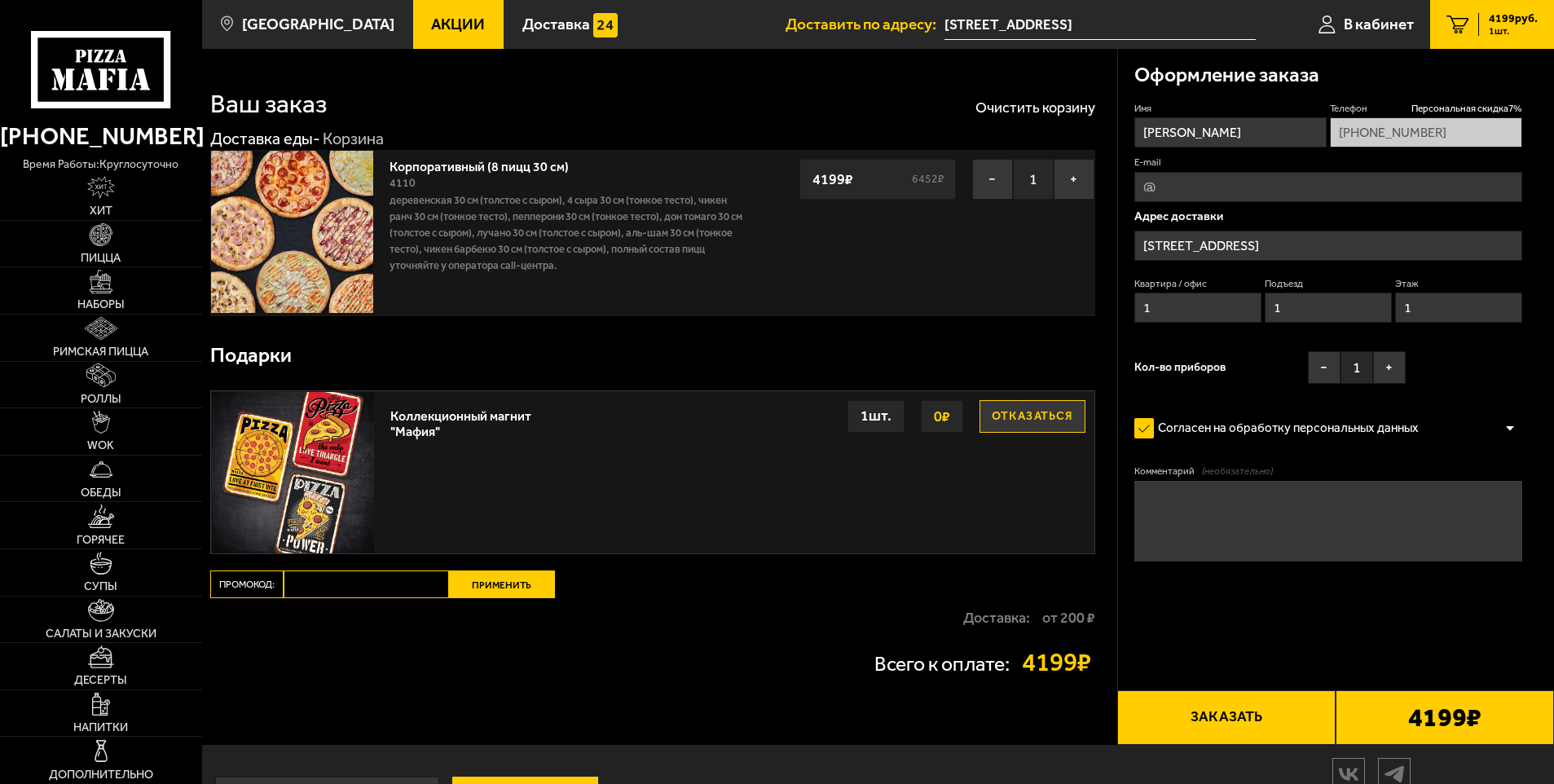
click at [1142, 186] on input "E-mail" at bounding box center [1329, 187] width 389 height 30
type input "[EMAIL_ADDRESS][DOMAIN_NAME]"
click at [1162, 489] on textarea "Комментарий (необязательно)" at bounding box center [1329, 521] width 389 height 81
type textarea "Центральный вход в [GEOGRAPHIC_DATA] медико-социальный институт со стороны пр. …"
click at [1217, 716] on button "Заказать" at bounding box center [1226, 718] width 219 height 55
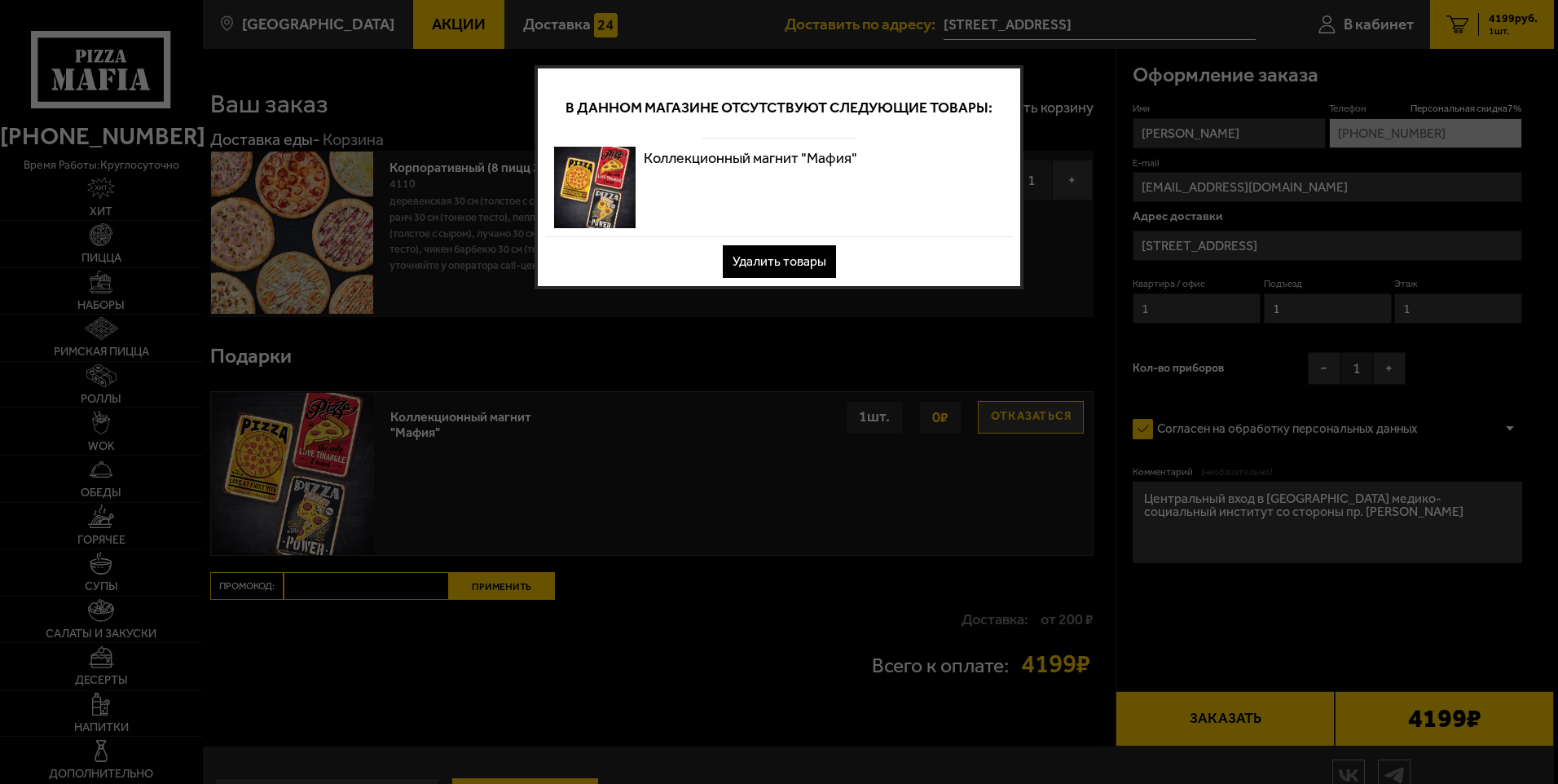
click at [797, 263] on button "Удалить товары" at bounding box center [779, 261] width 113 height 33
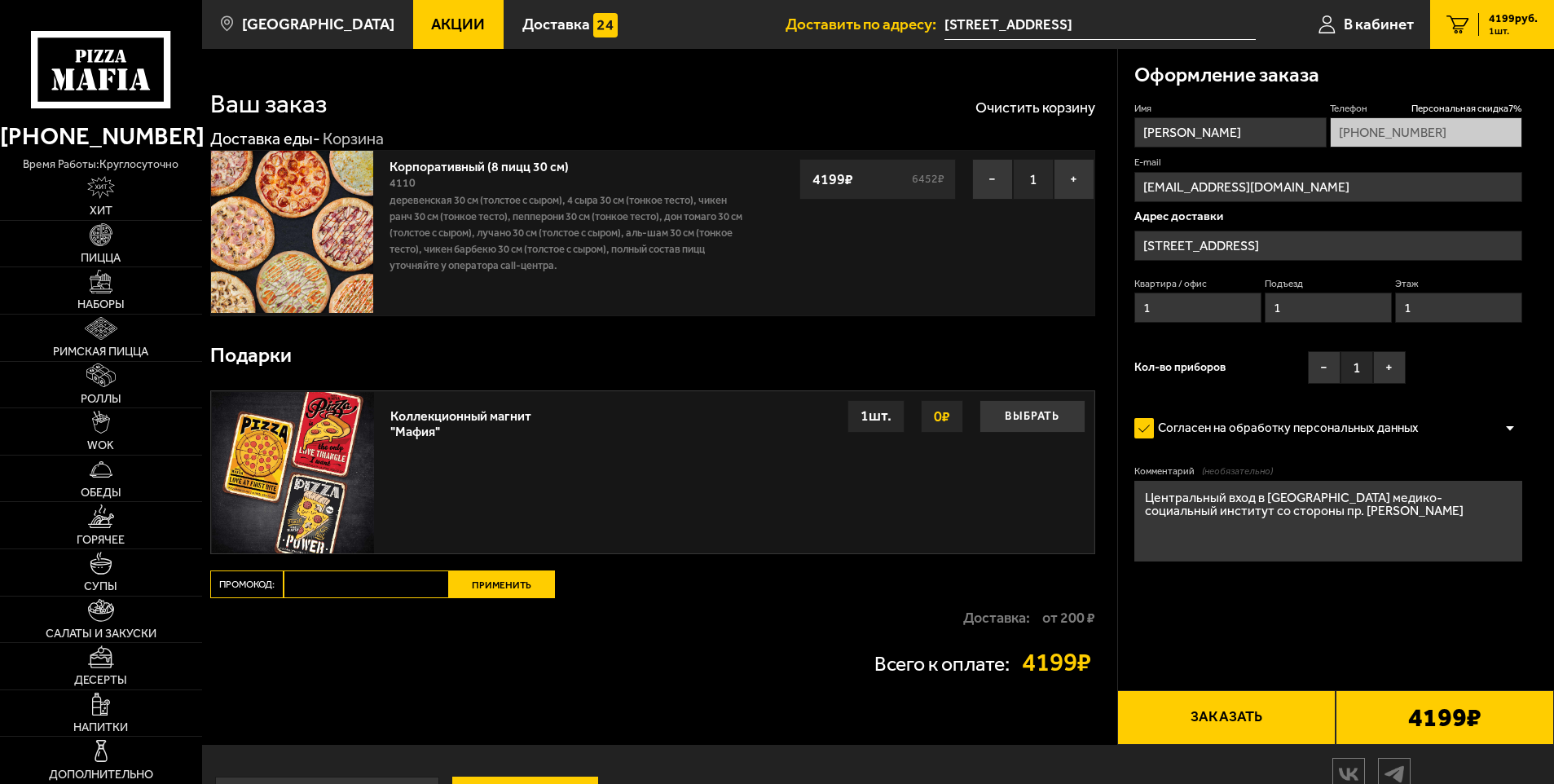
click at [1238, 716] on button "Заказать" at bounding box center [1226, 718] width 219 height 55
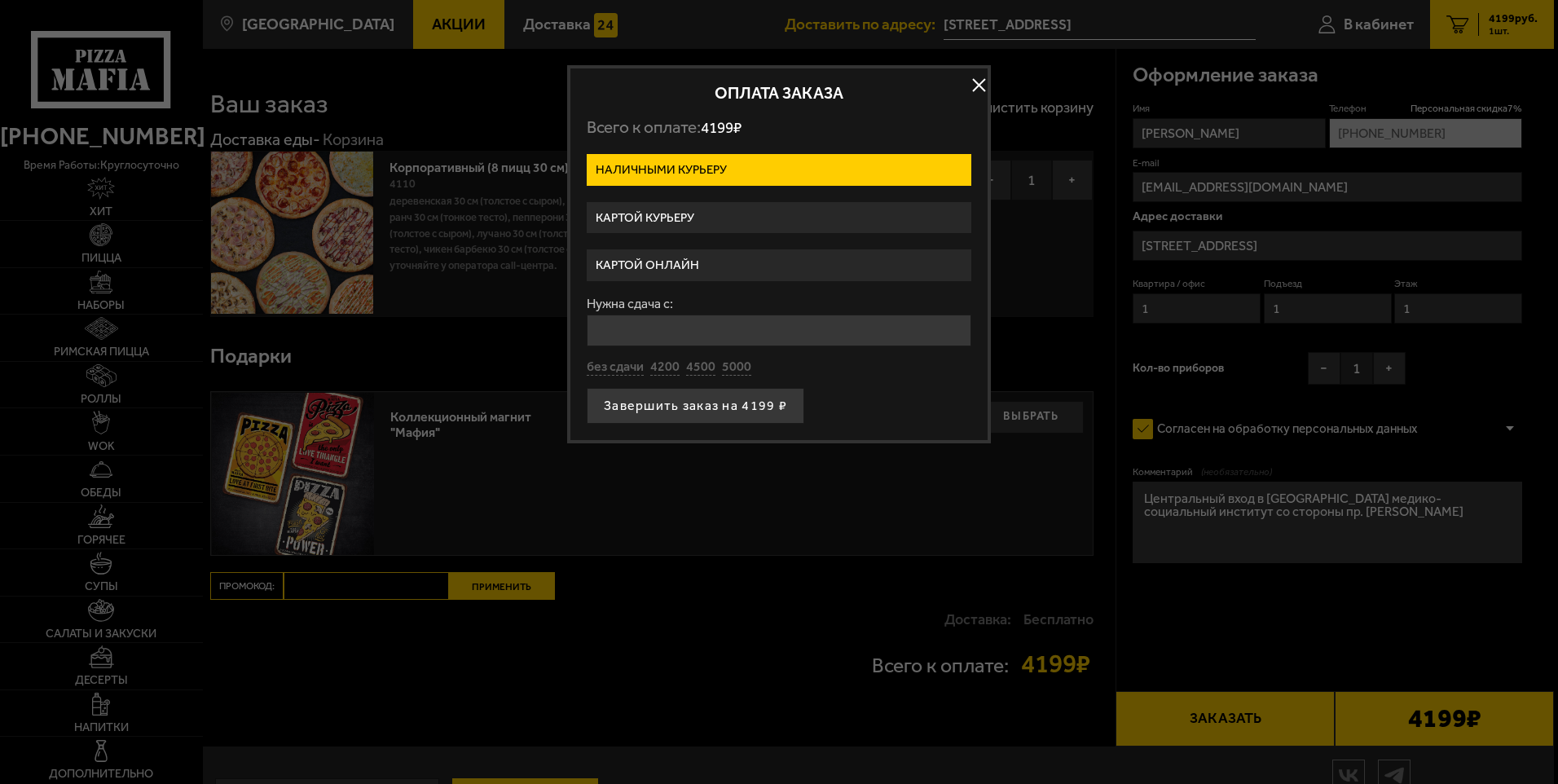
click at [672, 220] on label "Картой курьеру" at bounding box center [779, 218] width 385 height 32
click at [0, 0] on input "Картой курьеру" at bounding box center [0, 0] width 0 height 0
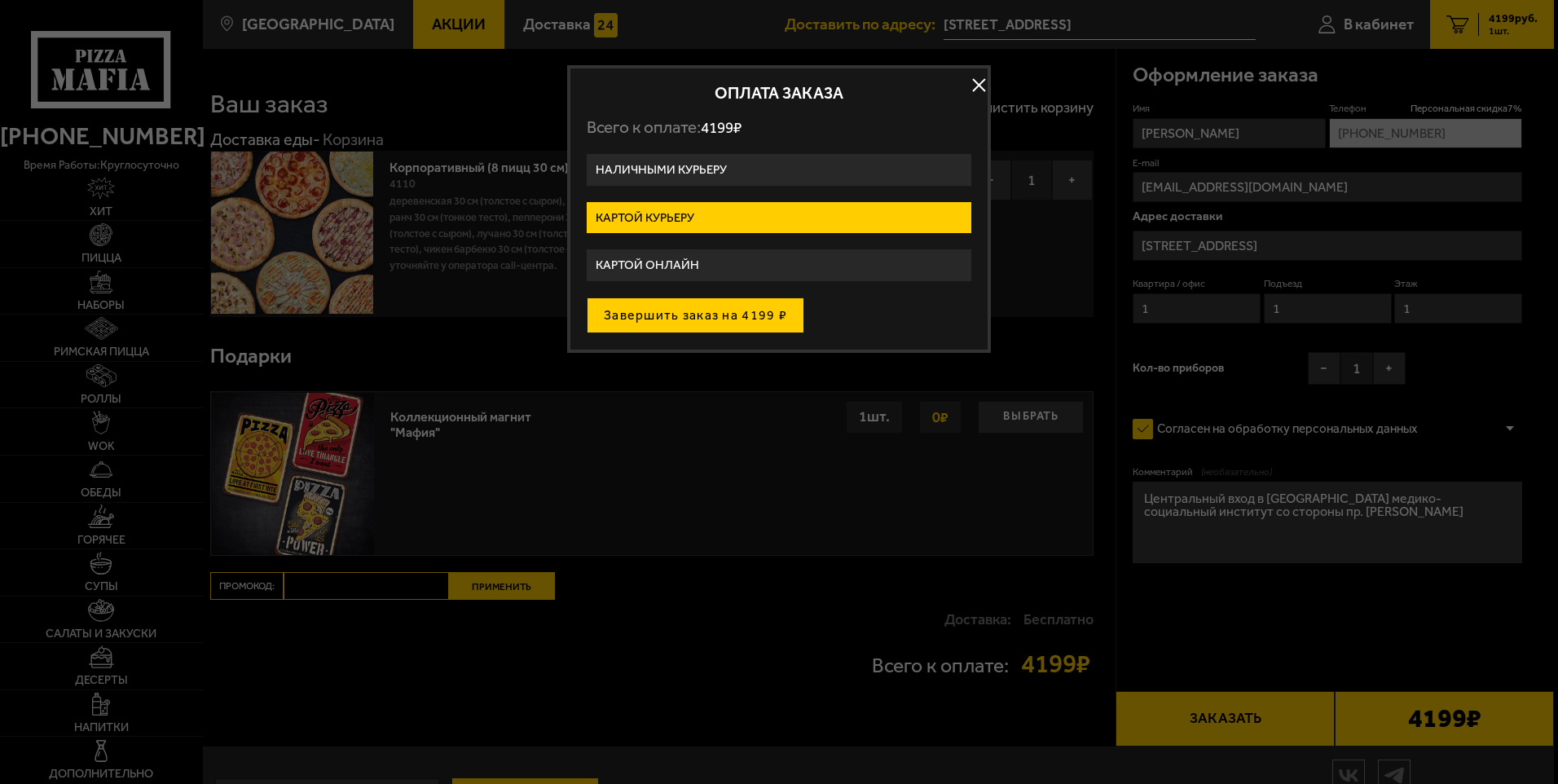
click at [727, 313] on button "Завершить заказ на 4199 ₽" at bounding box center [695, 315] width 218 height 36
